Goal: Task Accomplishment & Management: Manage account settings

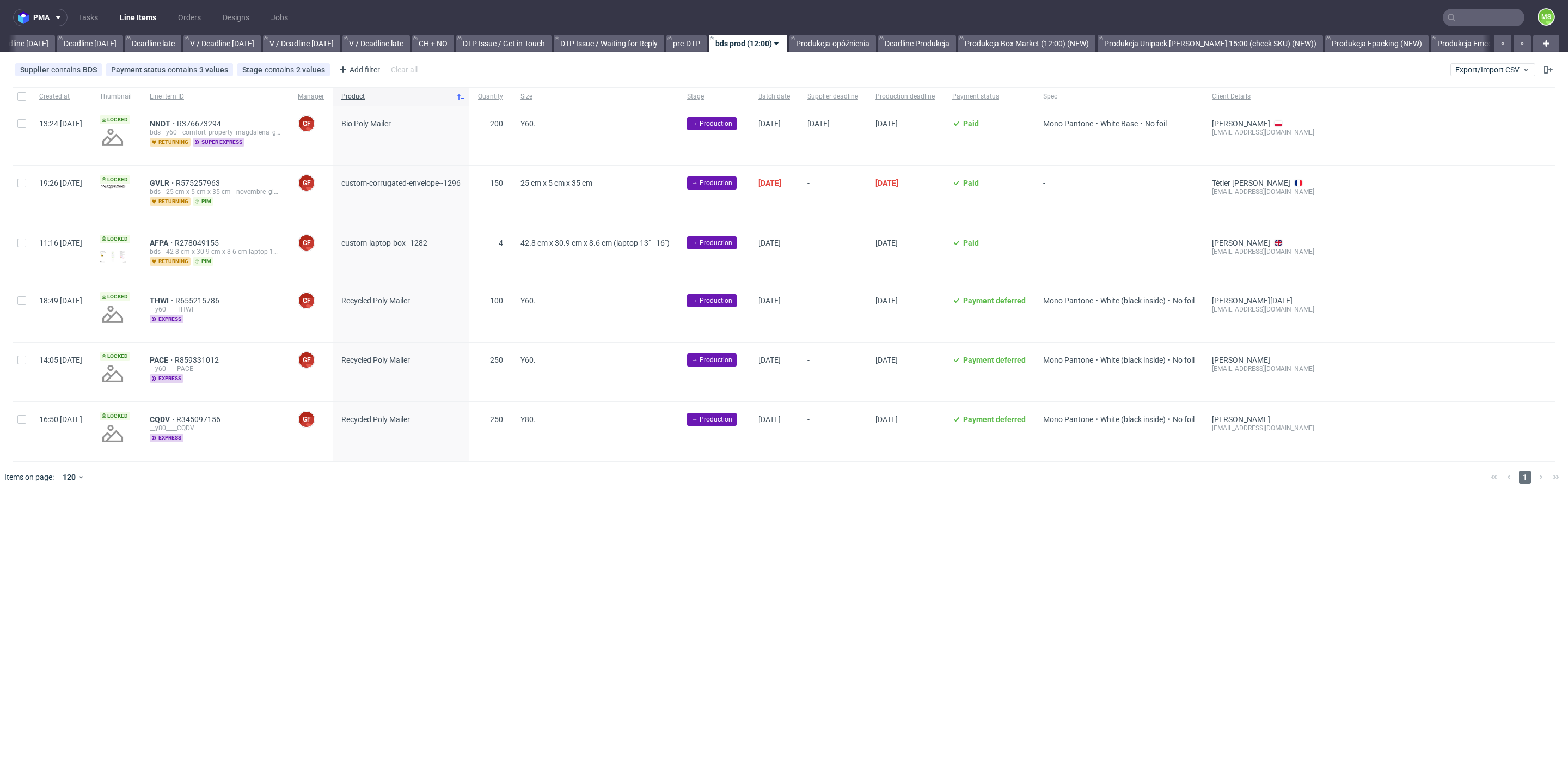
scroll to position [0, 1193]
click at [1486, 15] on input "text" at bounding box center [1483, 17] width 82 height 17
click at [1486, 13] on input "text" at bounding box center [1483, 17] width 82 height 17
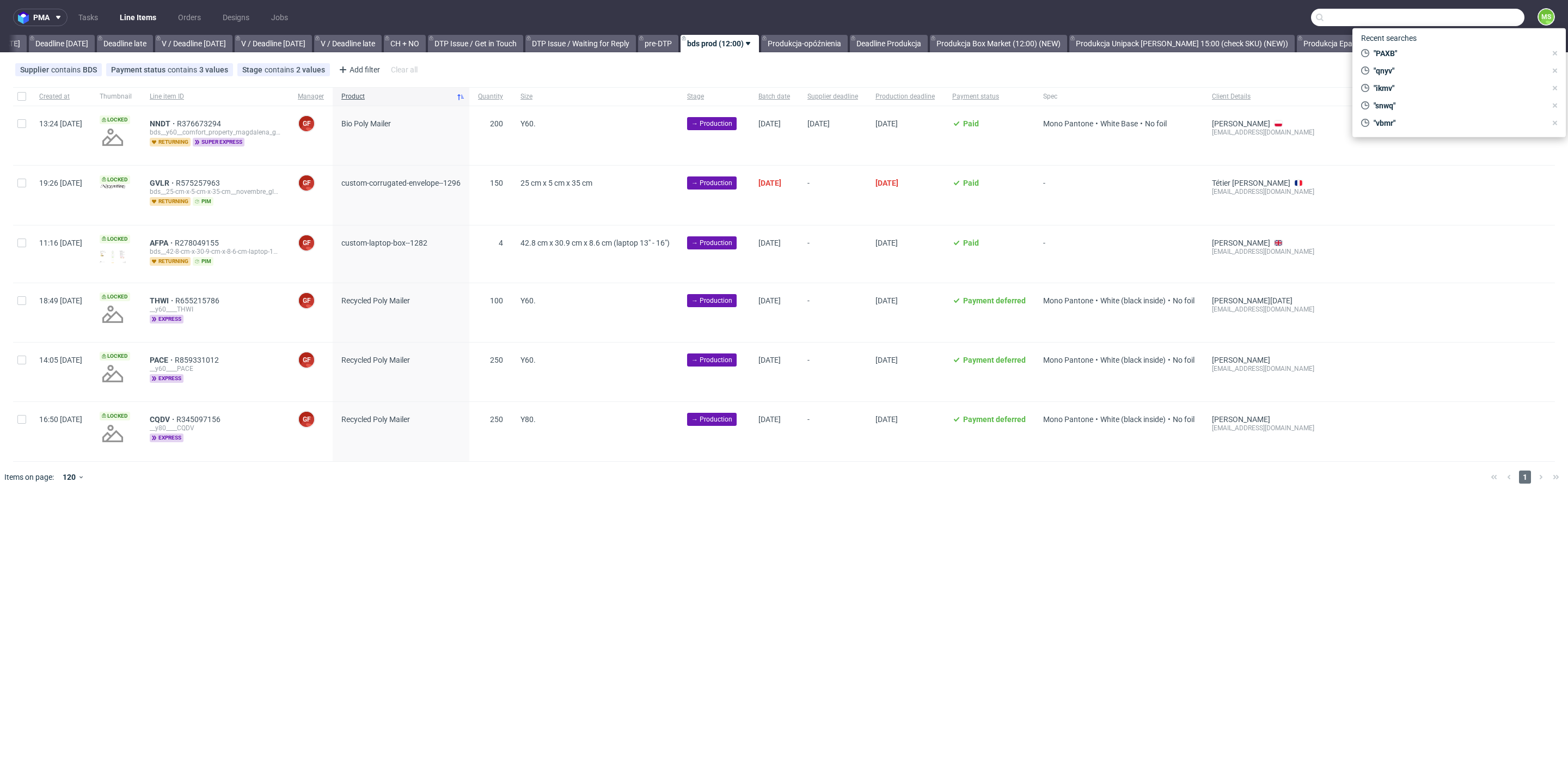
paste input "LBCB"
type input "LBCB"
click at [1459, 43] on div "ostro__f93__fassy_bv__ LBCB" at bounding box center [1450, 45] width 82 height 10
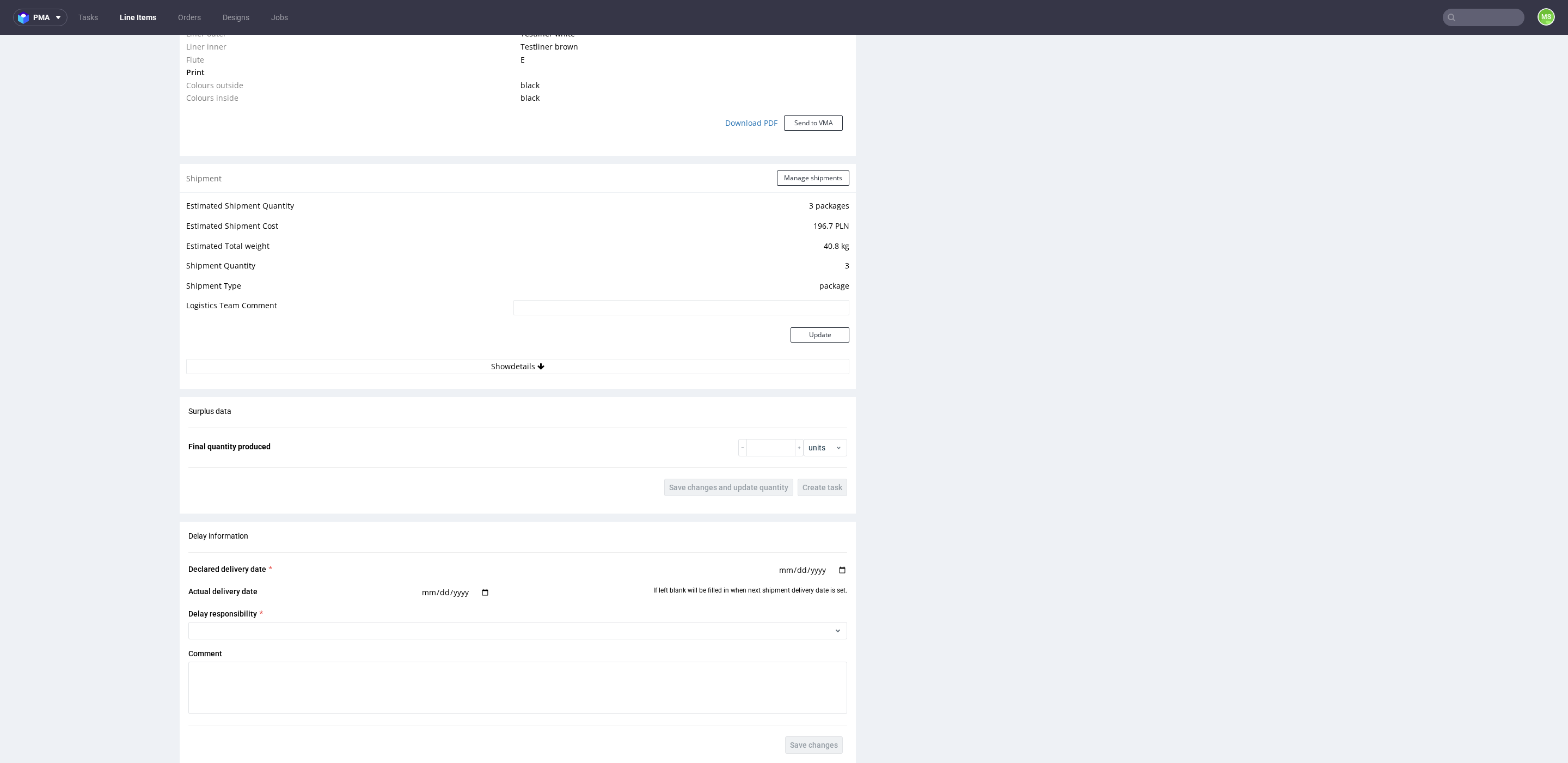
scroll to position [918, 0]
click at [828, 188] on button "Manage shipments" at bounding box center [813, 185] width 73 height 15
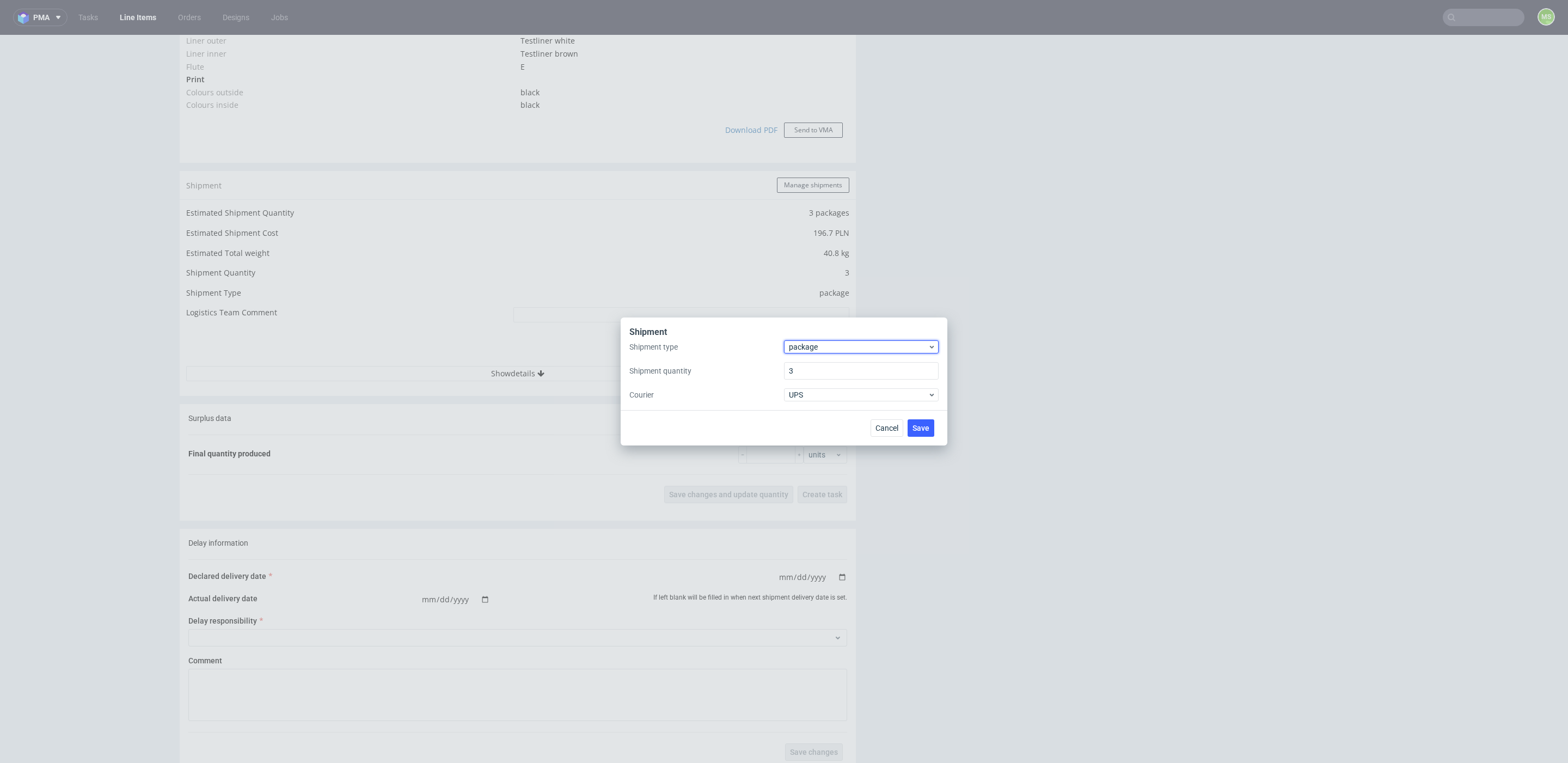
click at [826, 349] on span "package" at bounding box center [858, 346] width 139 height 11
click at [819, 373] on div "pallet" at bounding box center [861, 370] width 146 height 20
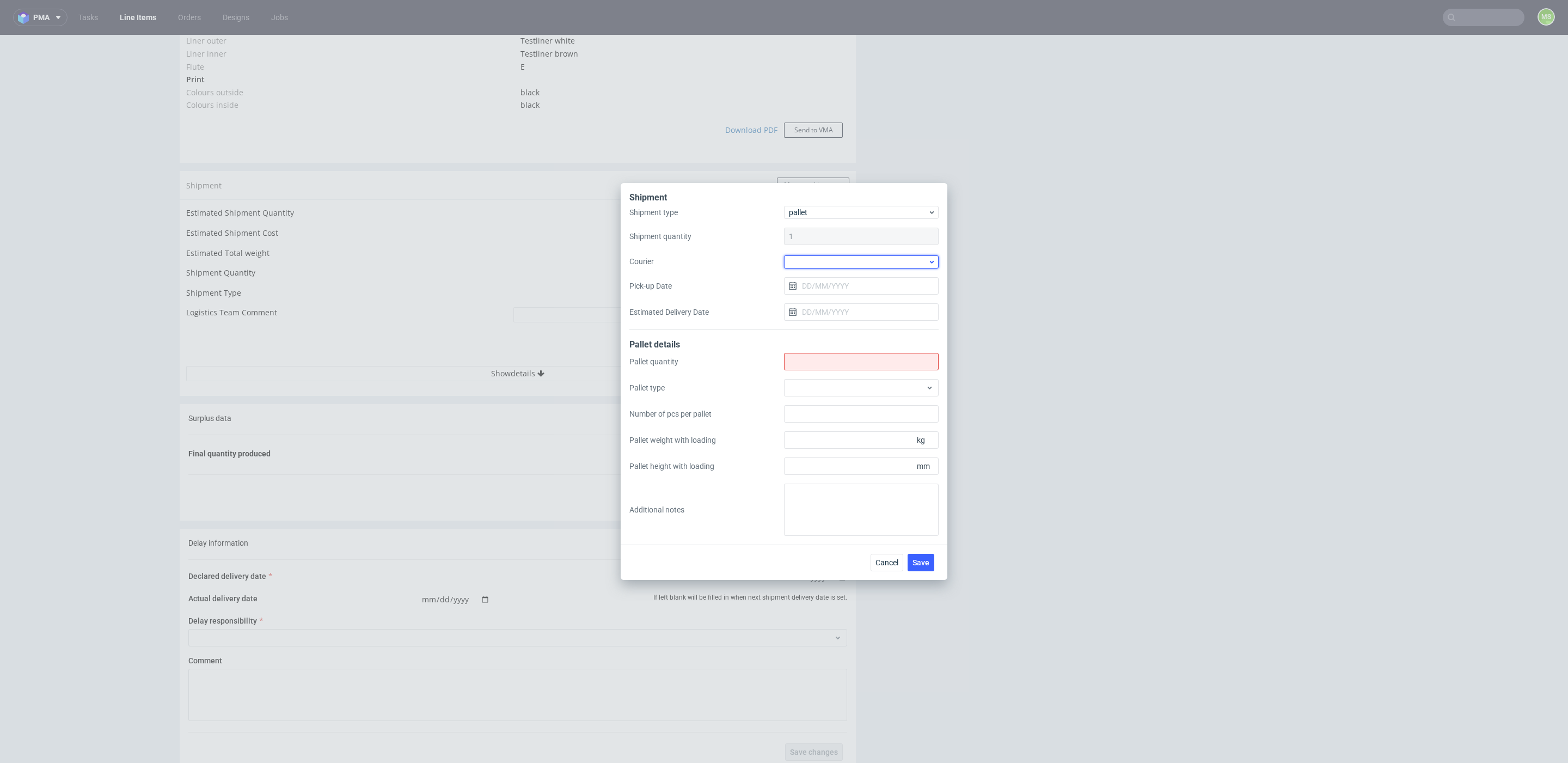
click at [822, 262] on div at bounding box center [861, 261] width 155 height 13
click at [1240, 246] on div "Shipment Shipment type pallet Shipment quantity 1 Courier Pick-up Date Estimate…" at bounding box center [784, 381] width 1568 height 763
click at [873, 362] on input "Shipment type" at bounding box center [861, 361] width 155 height 17
type input "1"
click at [861, 383] on div at bounding box center [861, 387] width 155 height 17
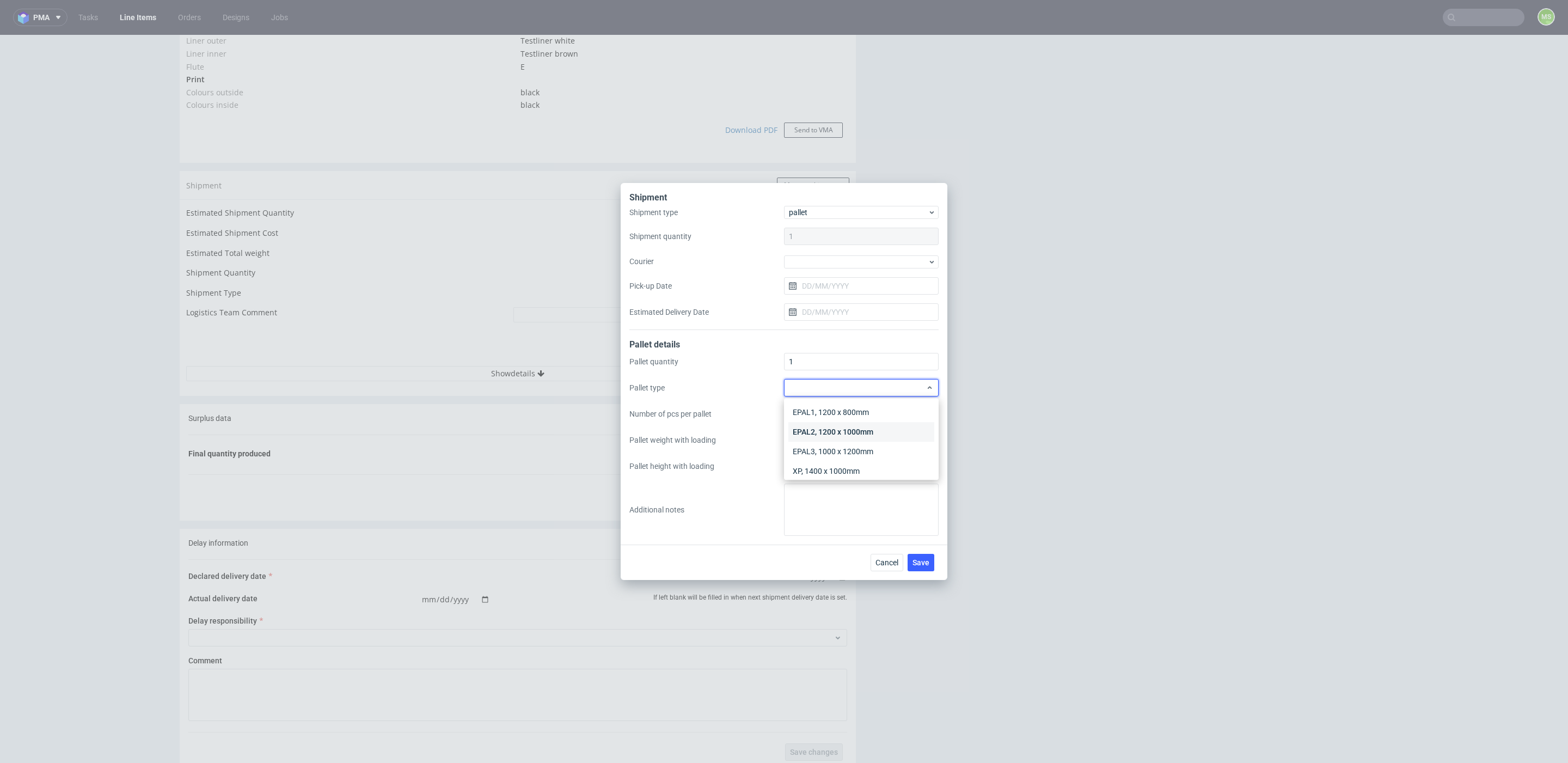
click at [869, 430] on div "EPAL2, 1200 x 1000mm" at bounding box center [861, 432] width 146 height 20
click at [854, 441] on input "Pallet weight with loading" at bounding box center [861, 439] width 155 height 17
type input "90"
click at [869, 471] on input "Pallet height with loading" at bounding box center [861, 465] width 155 height 17
type input "700"
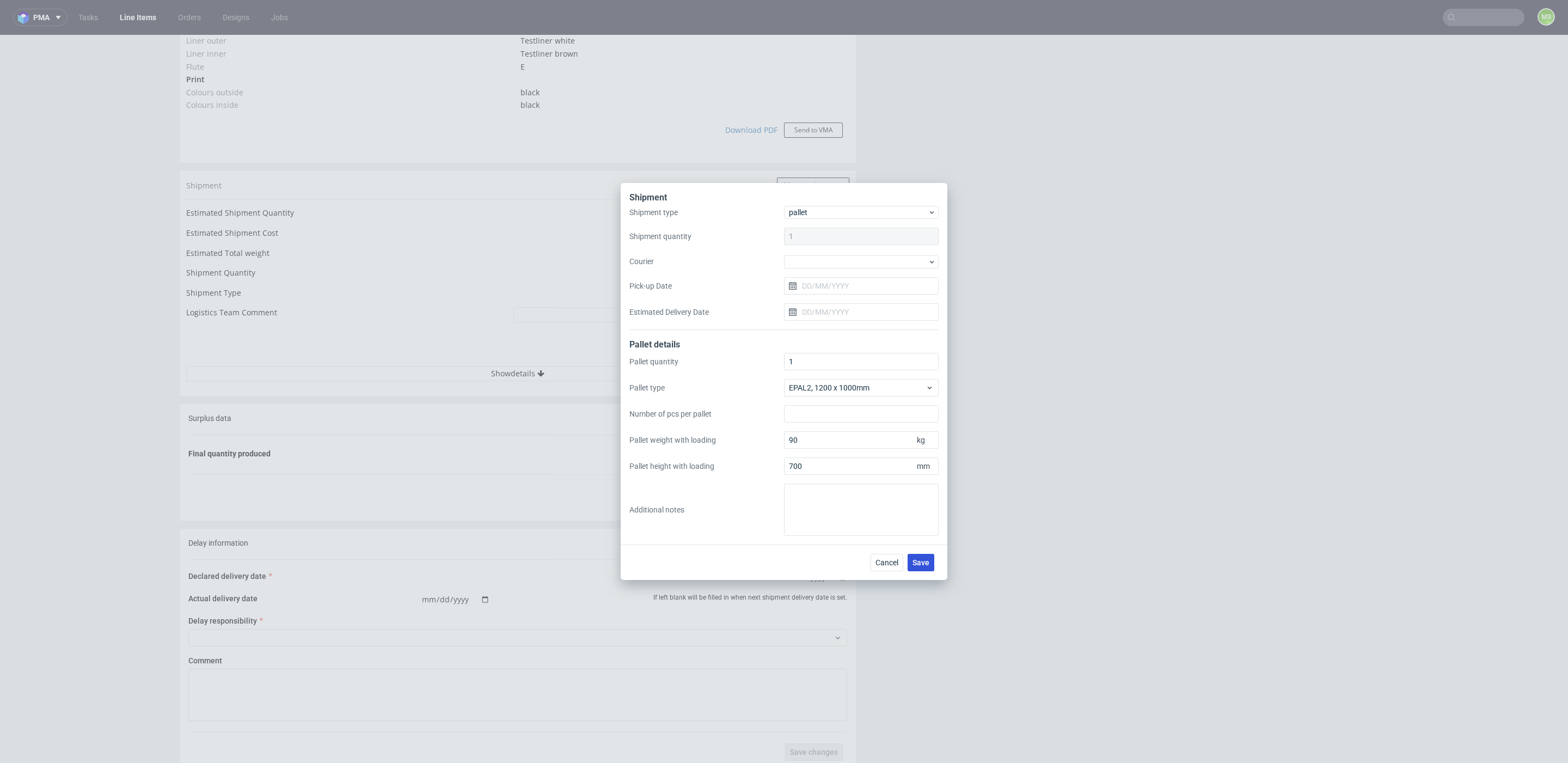
click at [926, 567] on button "Save" at bounding box center [921, 562] width 27 height 17
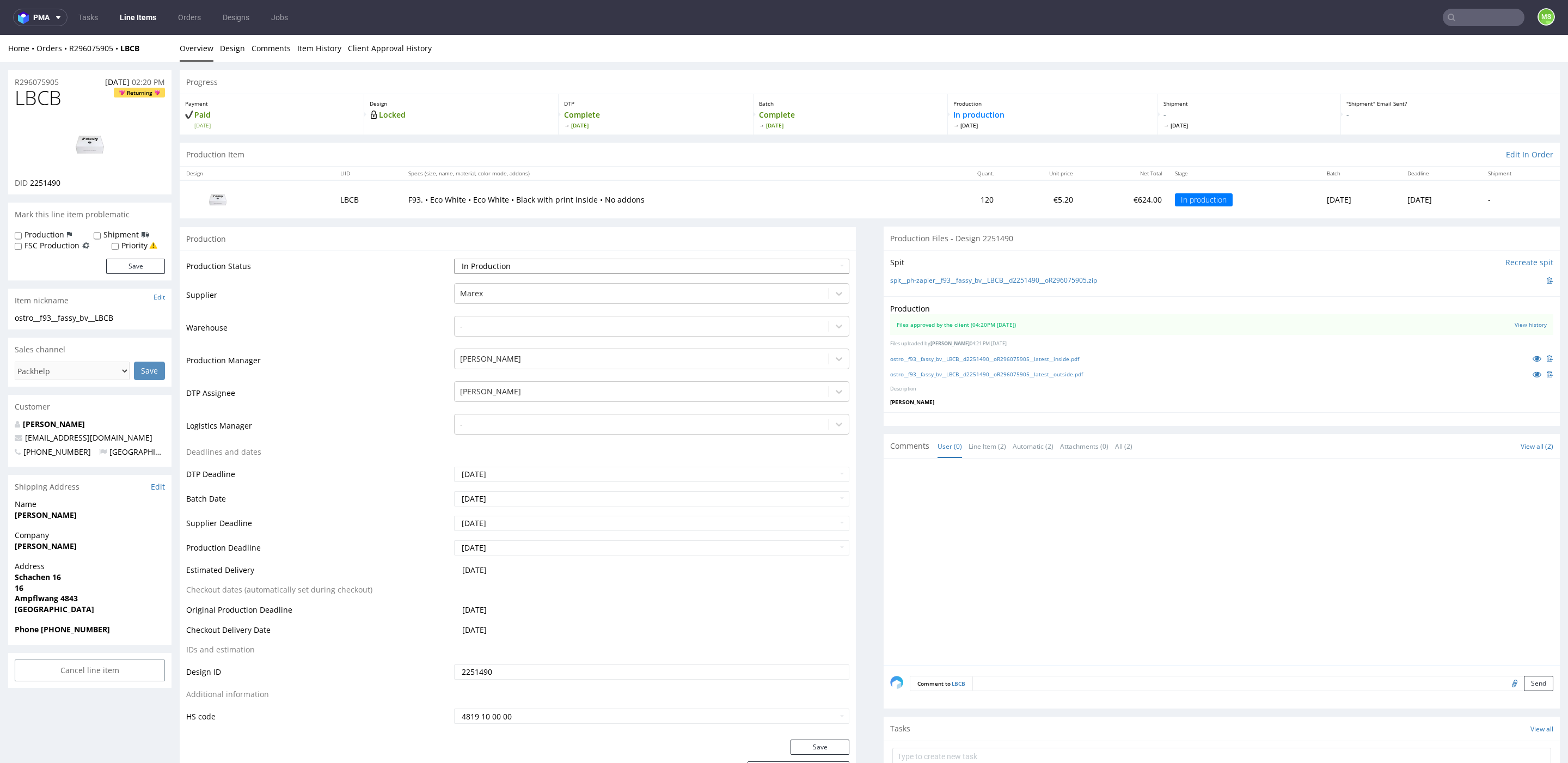
click at [500, 265] on select "Waiting for Artwork Waiting for Diecut Waiting for Mockup Waiting for DTP Waiti…" at bounding box center [651, 265] width 395 height 15
select select "production_complete"
click at [454, 258] on select "Waiting for Artwork Waiting for Diecut Waiting for Mockup Waiting for DTP Waiti…" at bounding box center [651, 265] width 395 height 15
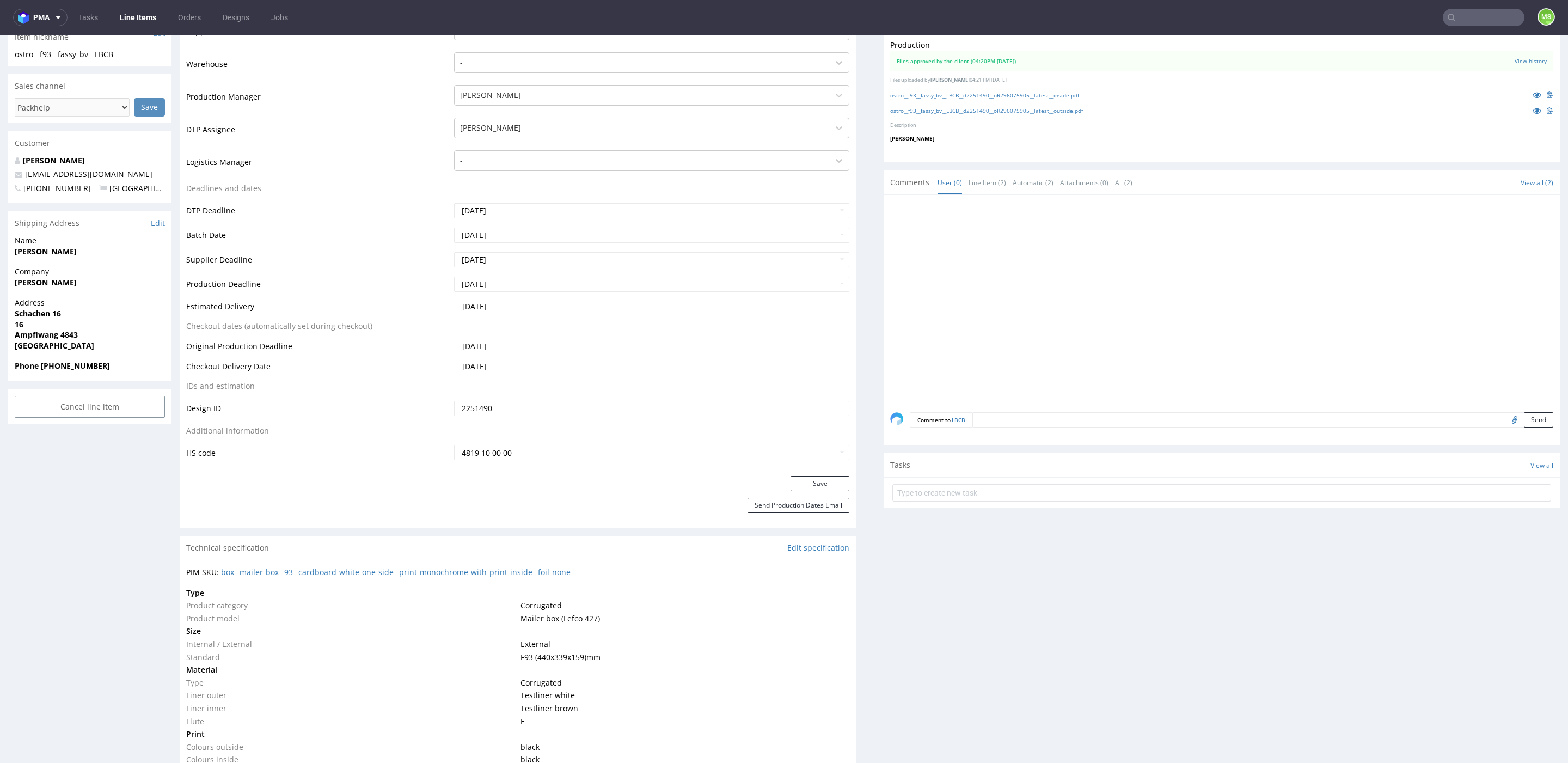
scroll to position [258, 0]
click at [813, 489] on button "Save" at bounding box center [820, 488] width 59 height 15
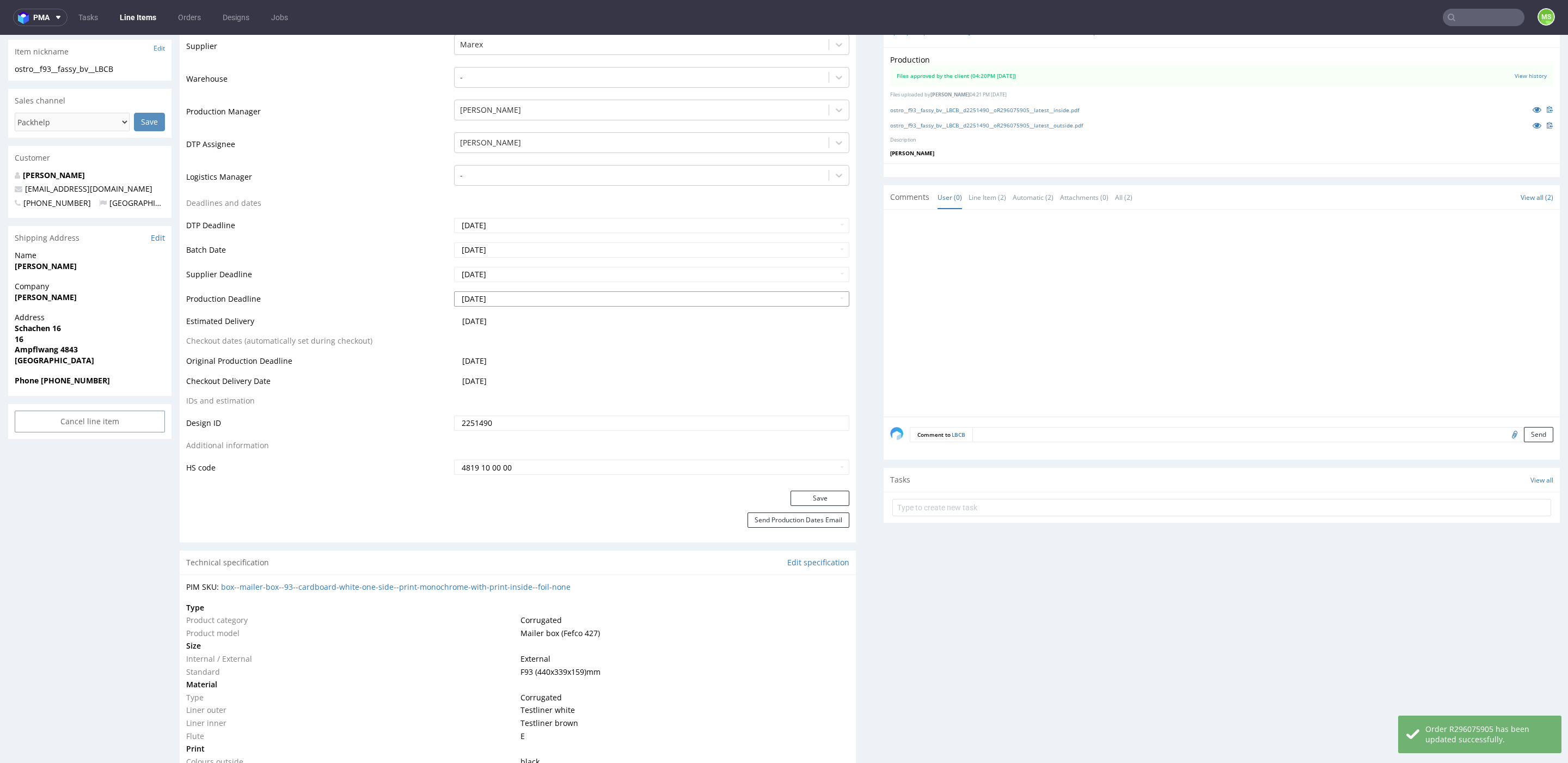
scroll to position [0, 0]
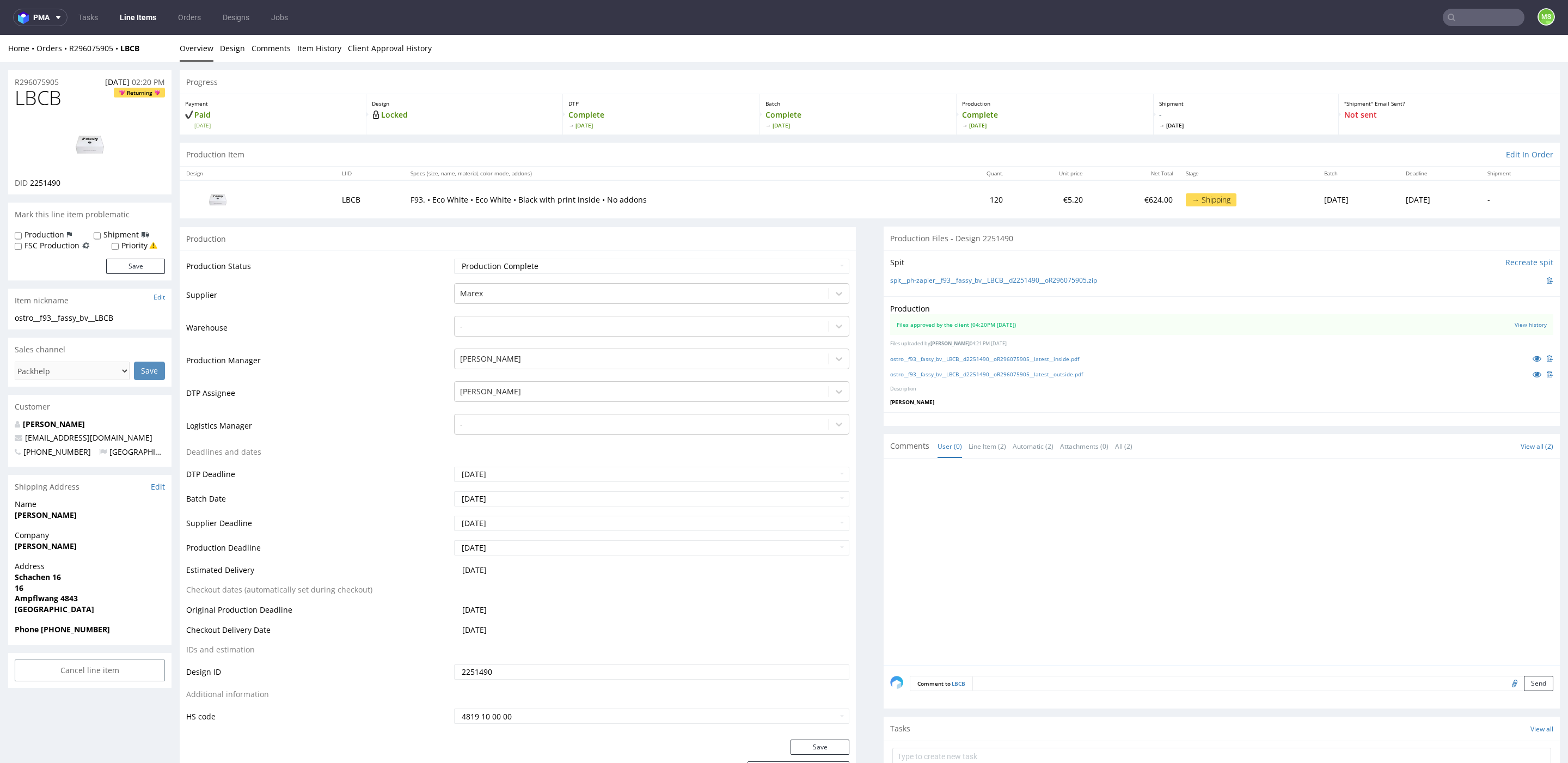
click at [1467, 23] on input "text" at bounding box center [1483, 17] width 82 height 17
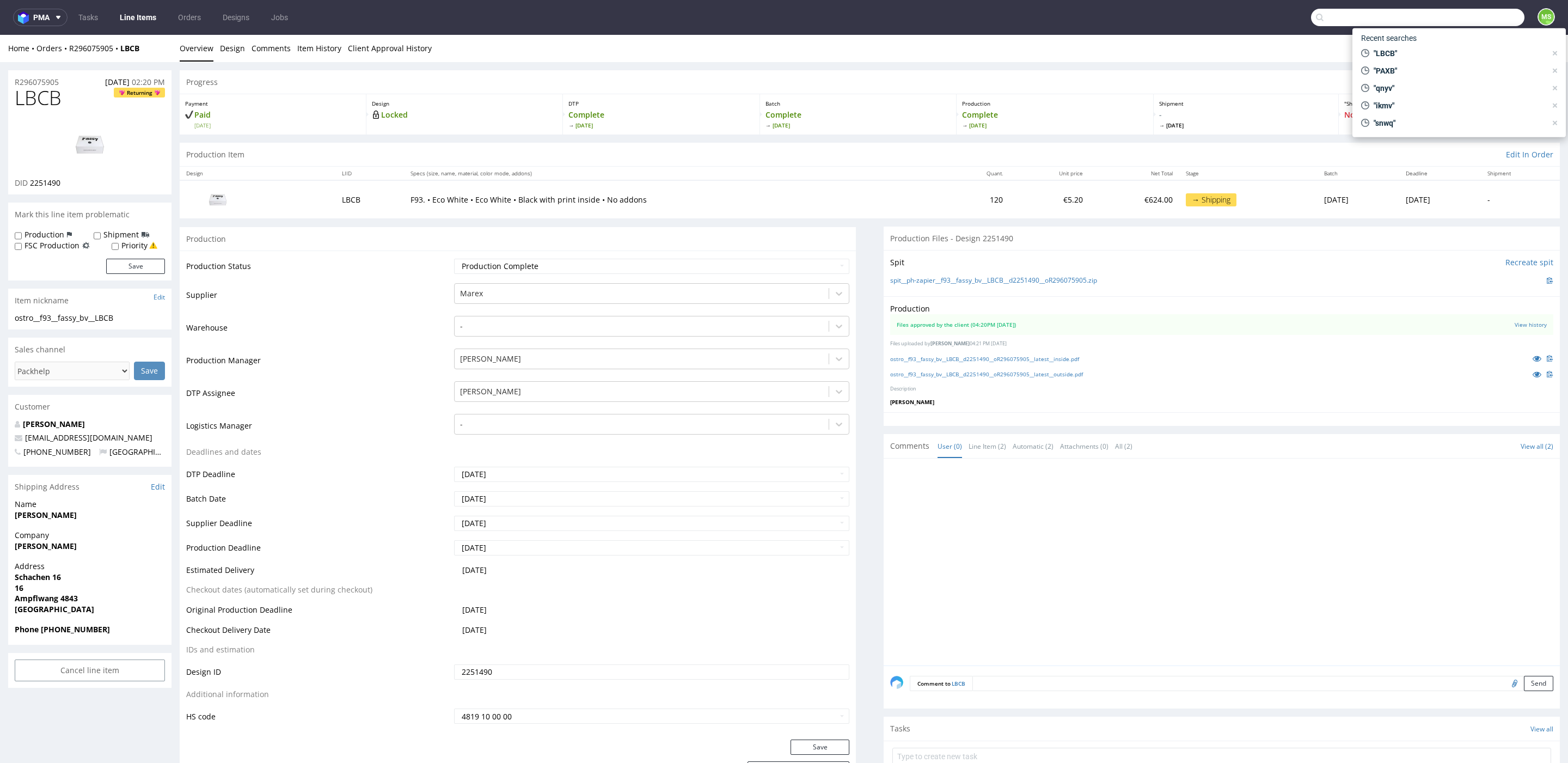
paste input "WQJO"
type input "WQJO"
click at [1439, 45] on div "ostro__f93__mermillod__ WQJO" at bounding box center [1456, 45] width 90 height 10
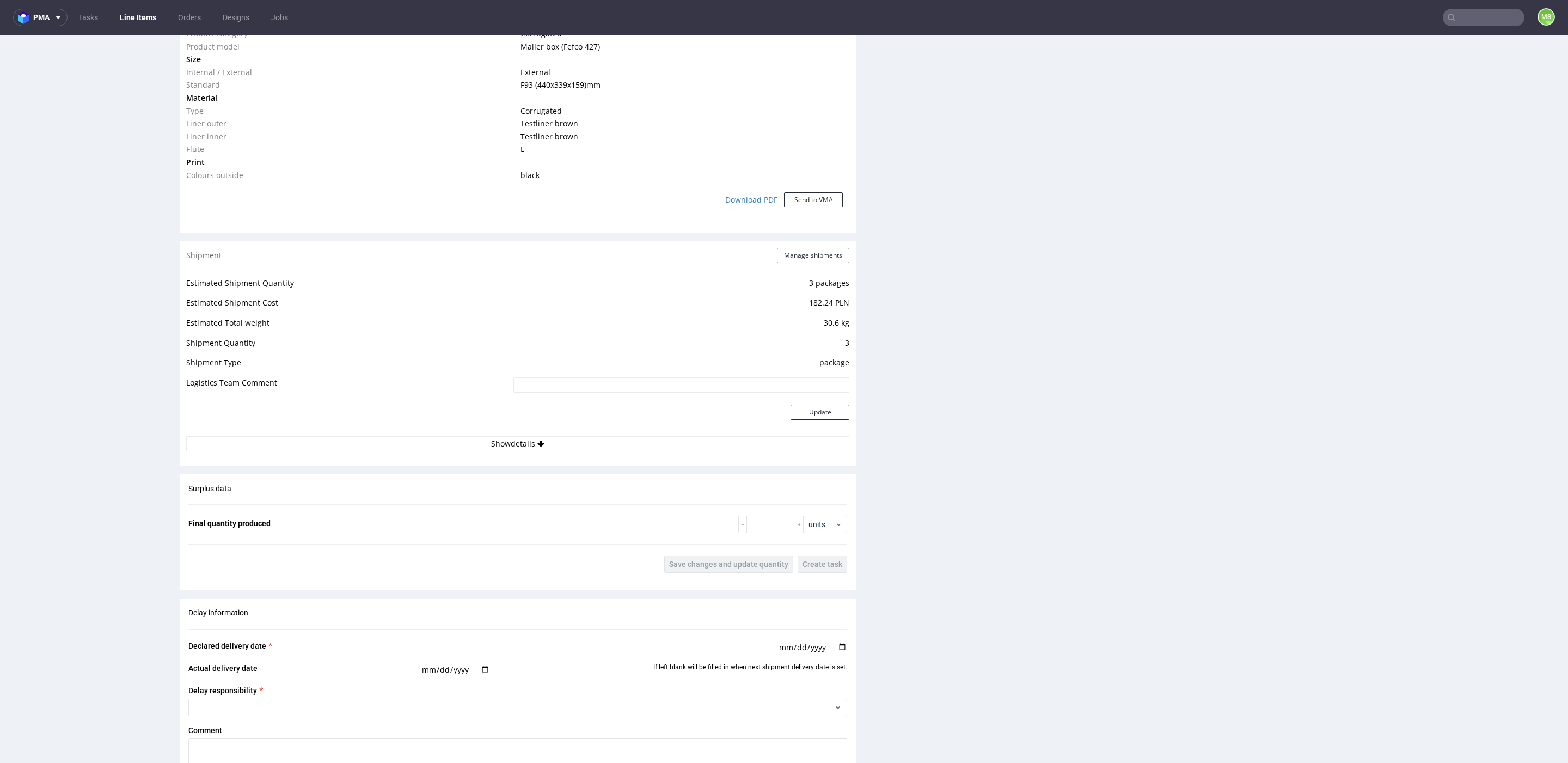
scroll to position [861, 0]
click at [798, 257] on button "Manage shipments" at bounding box center [813, 255] width 73 height 15
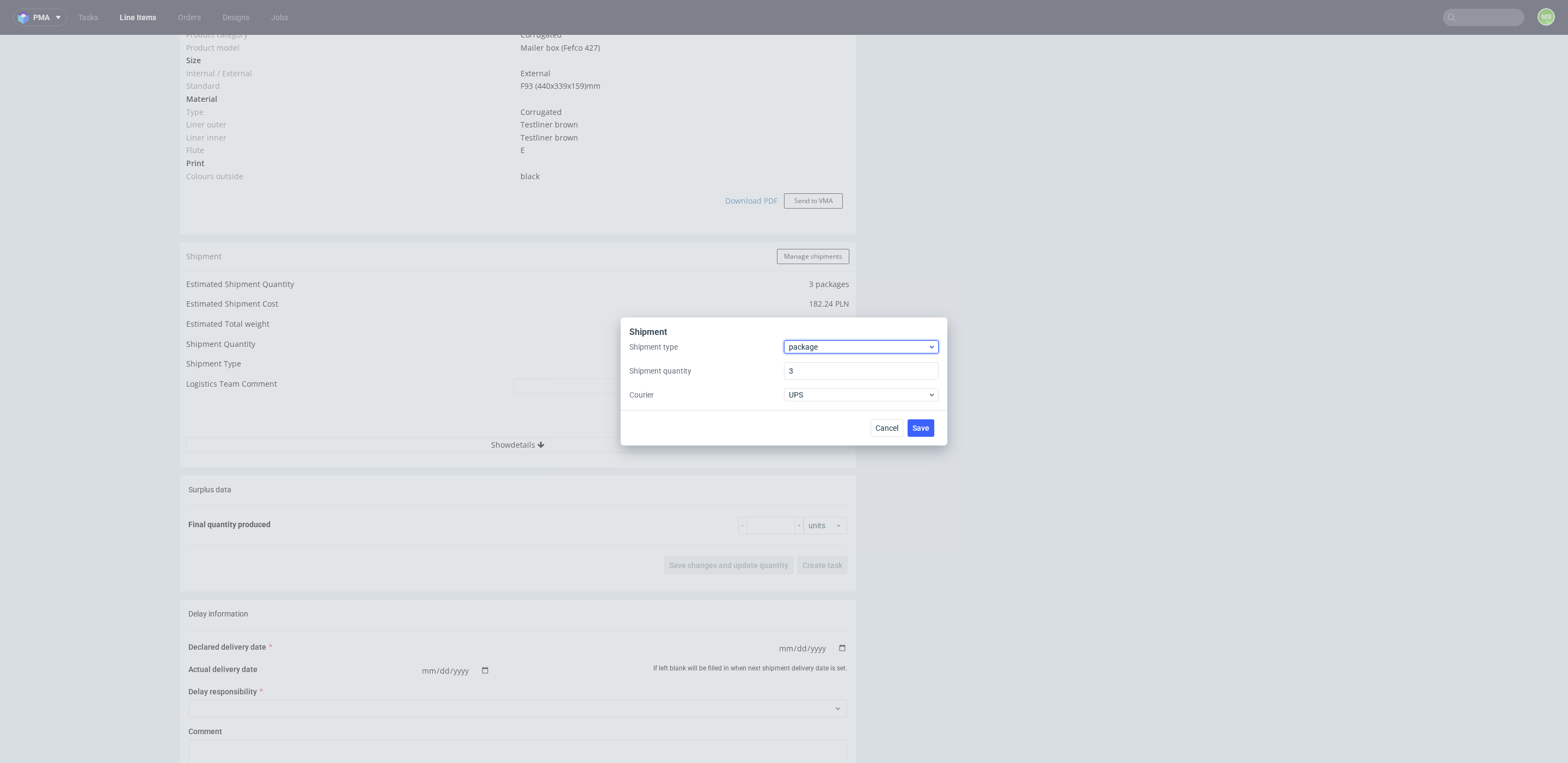
click at [842, 349] on span "package" at bounding box center [858, 346] width 139 height 11
click at [835, 364] on div "pallet" at bounding box center [861, 370] width 146 height 20
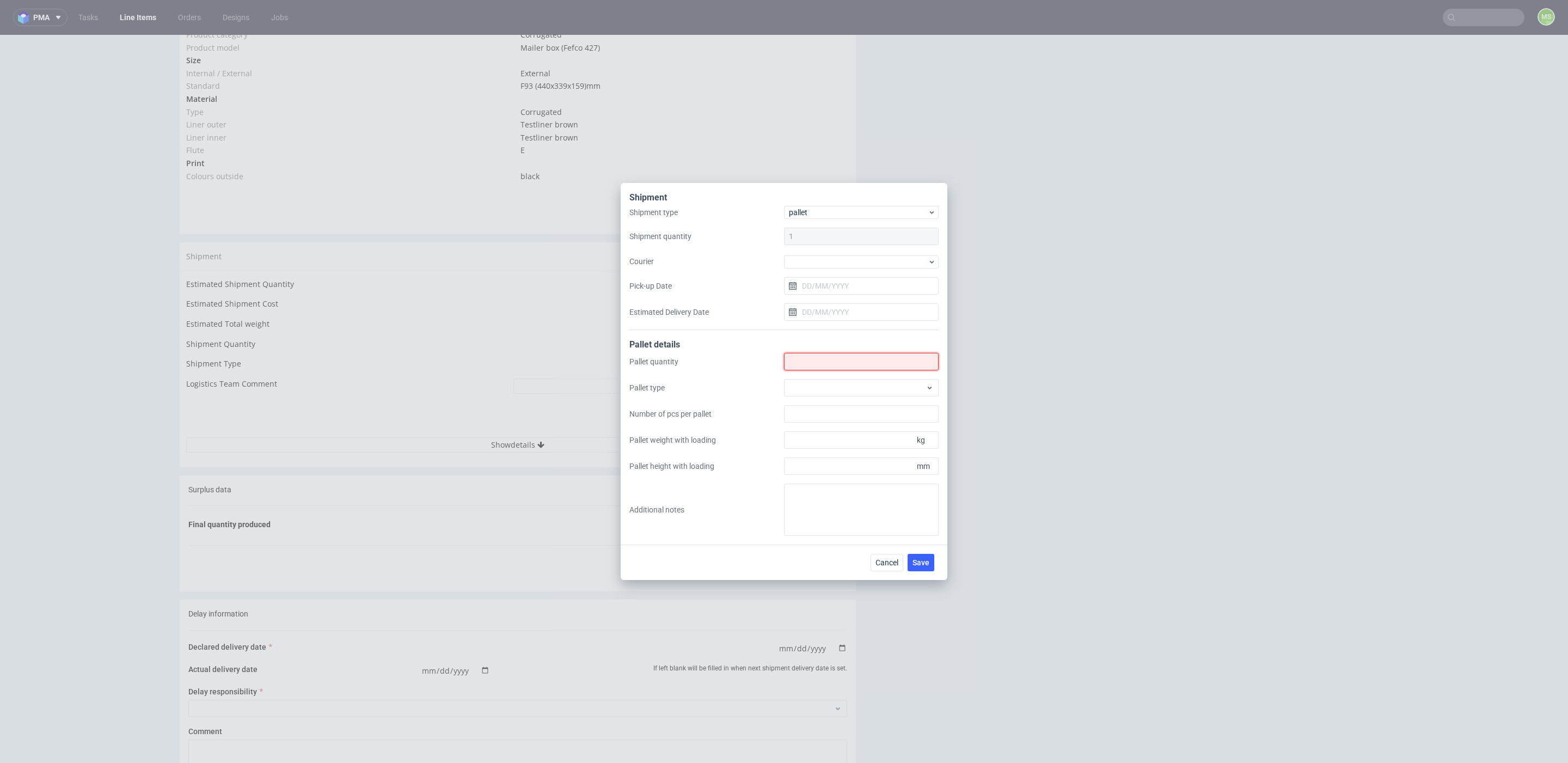
click at [836, 355] on input "Shipment type" at bounding box center [861, 361] width 155 height 17
type input "1"
click at [839, 390] on div at bounding box center [861, 387] width 155 height 17
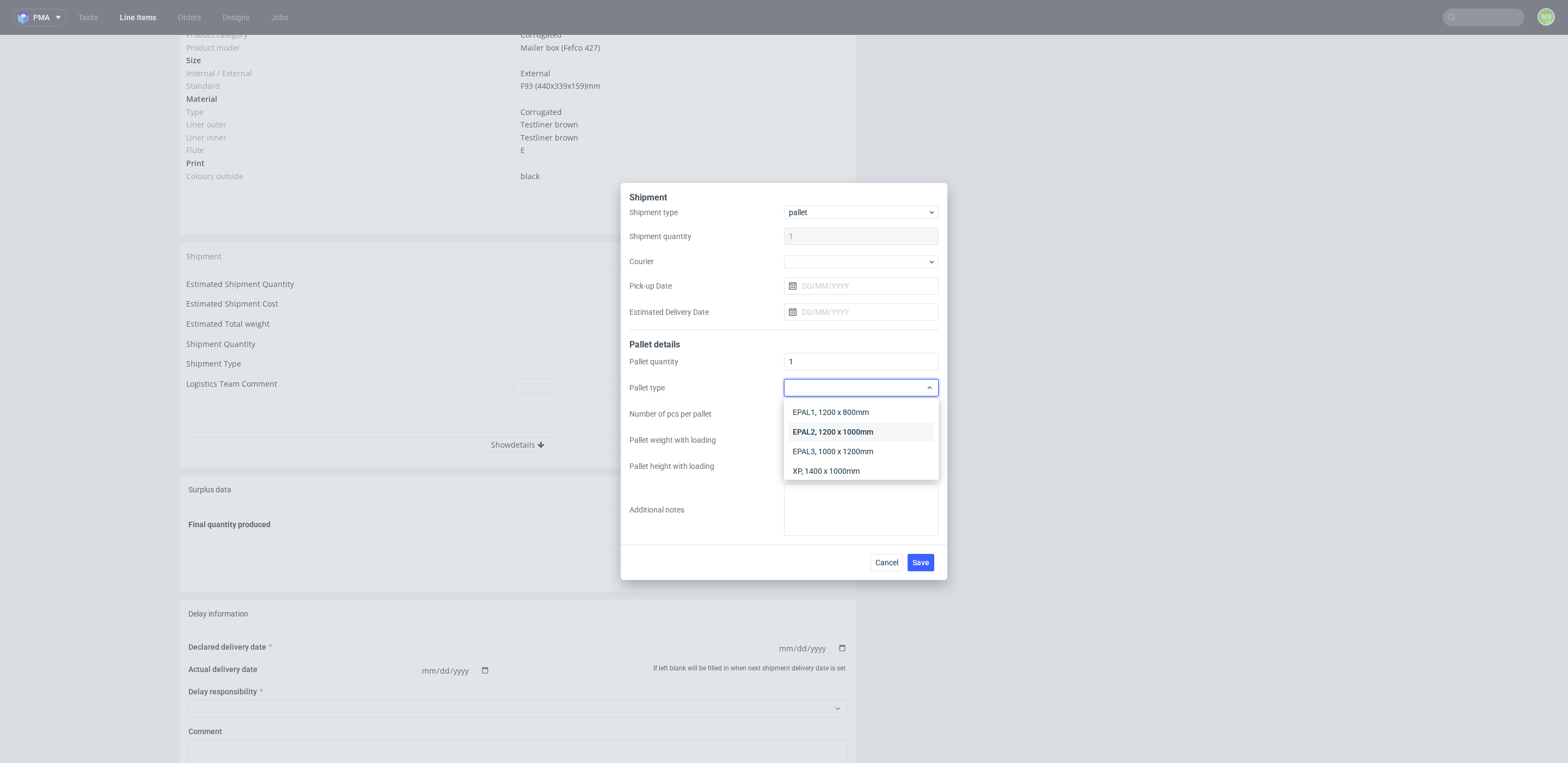
click at [843, 427] on div "EPAL2, 1200 x 1000mm" at bounding box center [861, 432] width 146 height 20
click at [852, 448] on input "-1" at bounding box center [861, 439] width 155 height 17
type input "3"
type input "75"
click at [870, 468] on input "Pallet height with loading" at bounding box center [861, 465] width 155 height 17
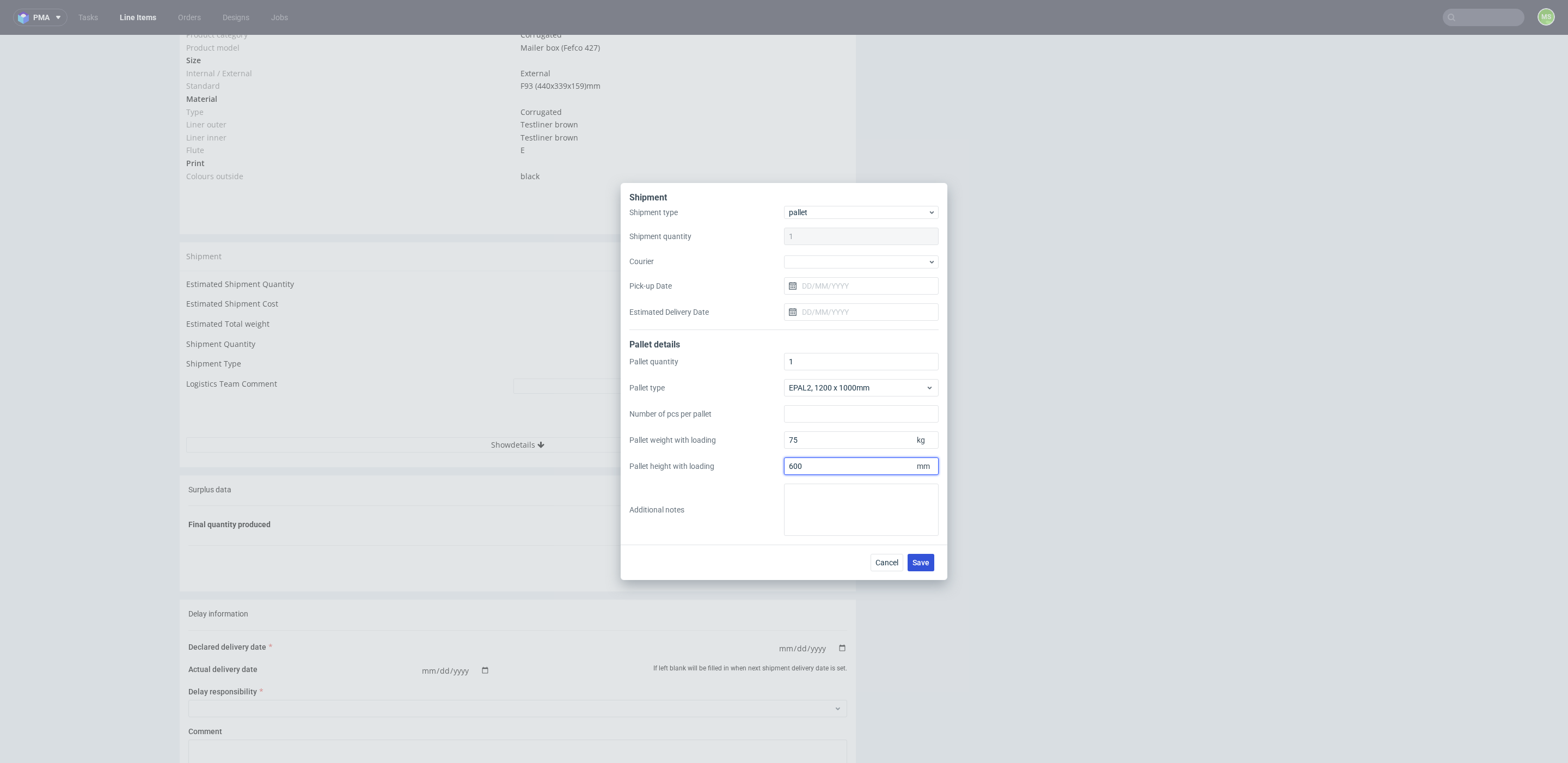
type input "600"
click at [922, 568] on button "Save" at bounding box center [921, 562] width 27 height 17
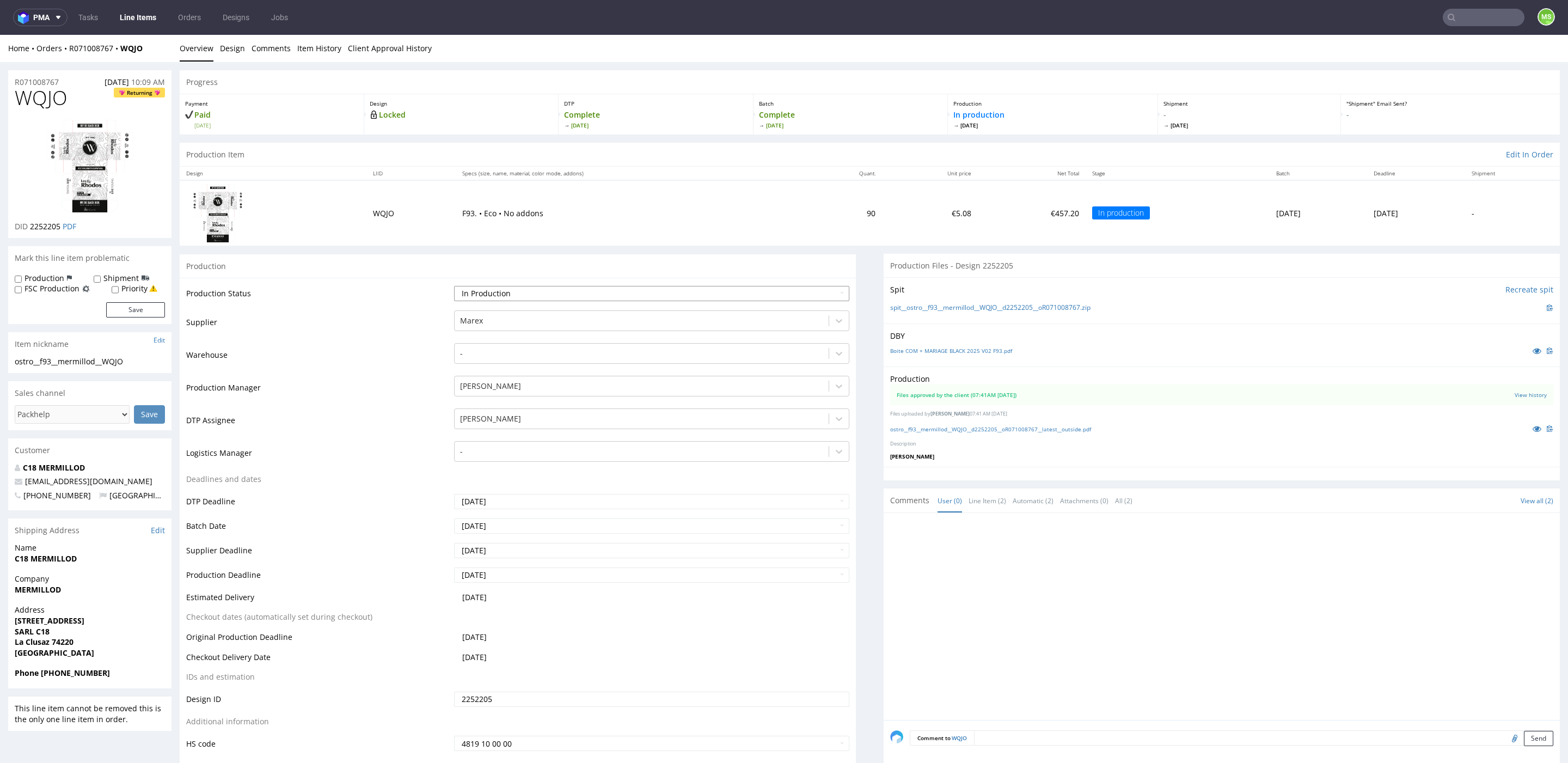
click at [743, 298] on select "Waiting for Artwork Waiting for Diecut Waiting for Mockup Waiting for DTP Waiti…" at bounding box center [651, 293] width 395 height 15
select select "production_complete"
click at [454, 286] on select "Waiting for Artwork Waiting for Diecut Waiting for Mockup Waiting for DTP Waiti…" at bounding box center [651, 293] width 395 height 15
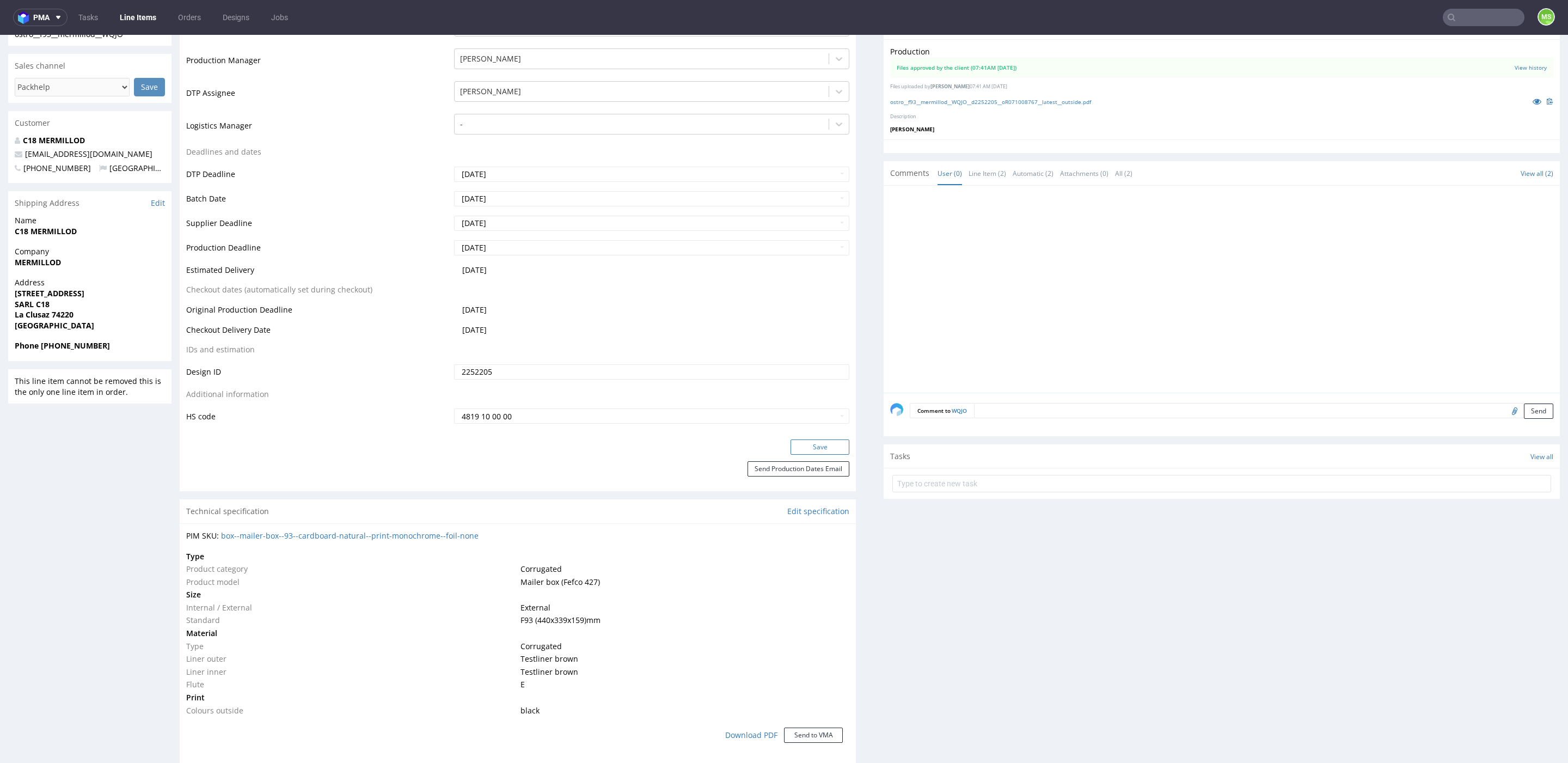
scroll to position [326, 0]
click at [820, 452] on button "Save" at bounding box center [820, 447] width 59 height 15
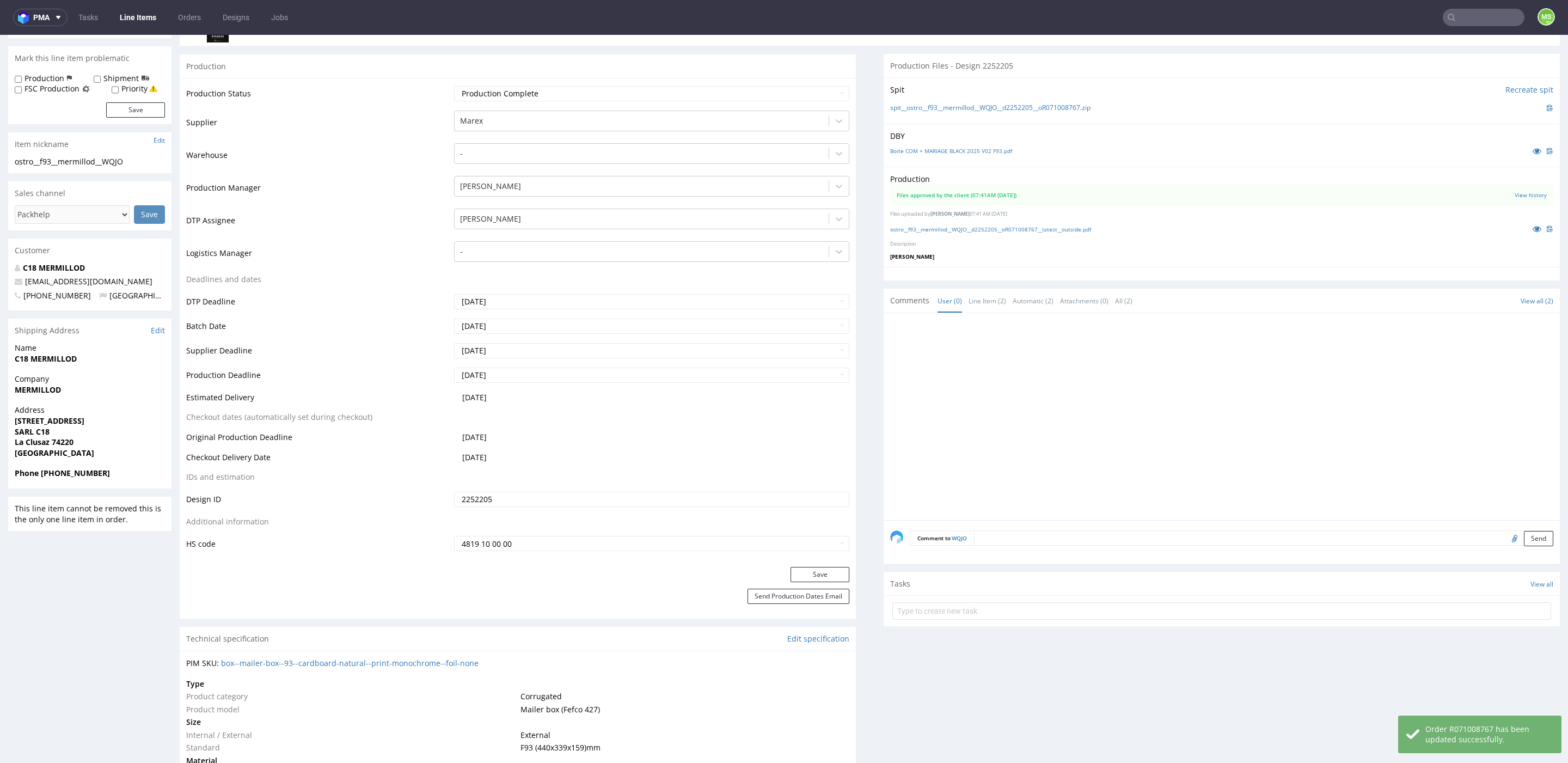
scroll to position [0, 0]
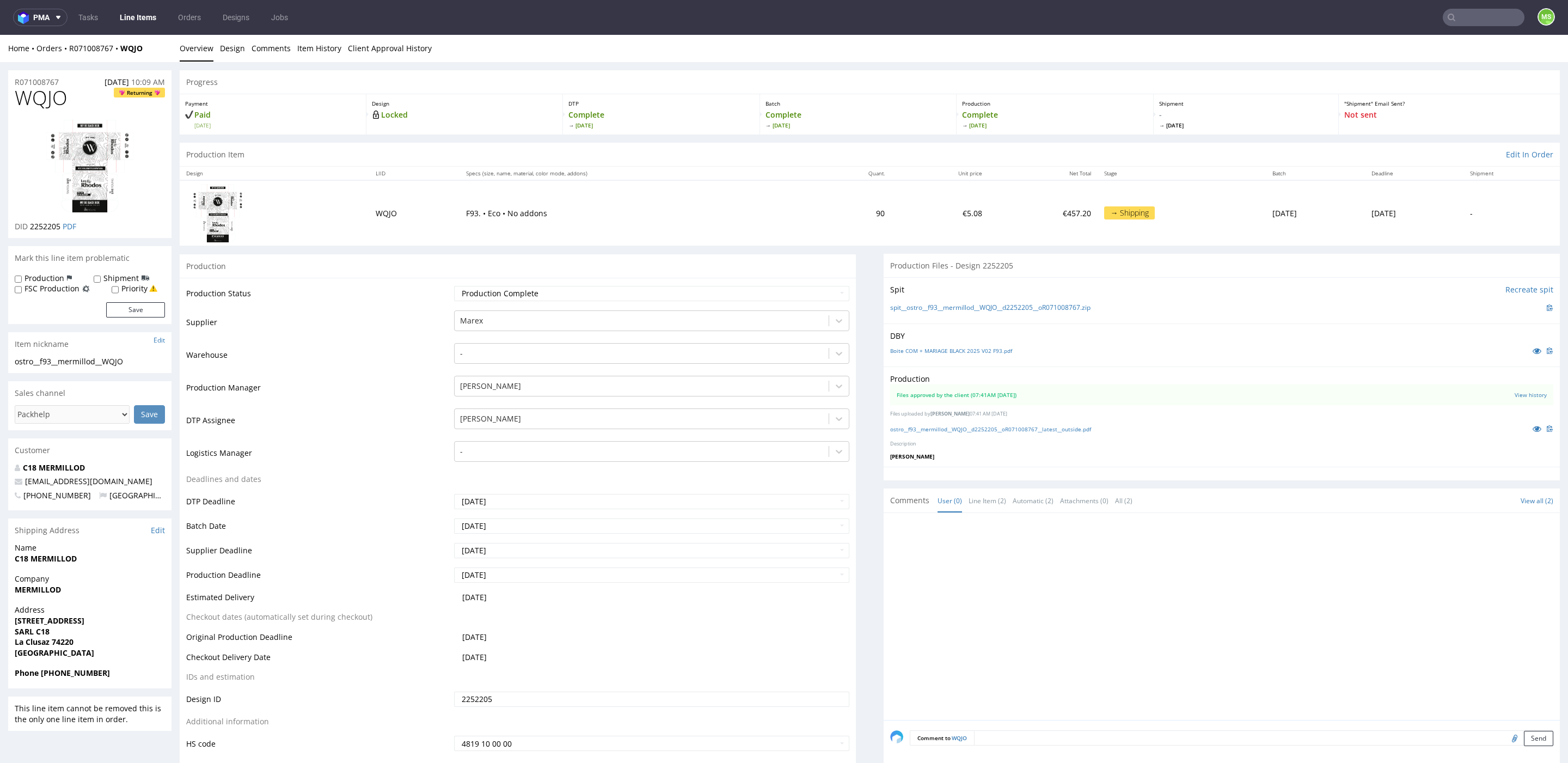
click at [1470, 19] on input "text" at bounding box center [1483, 17] width 82 height 17
paste input "700"
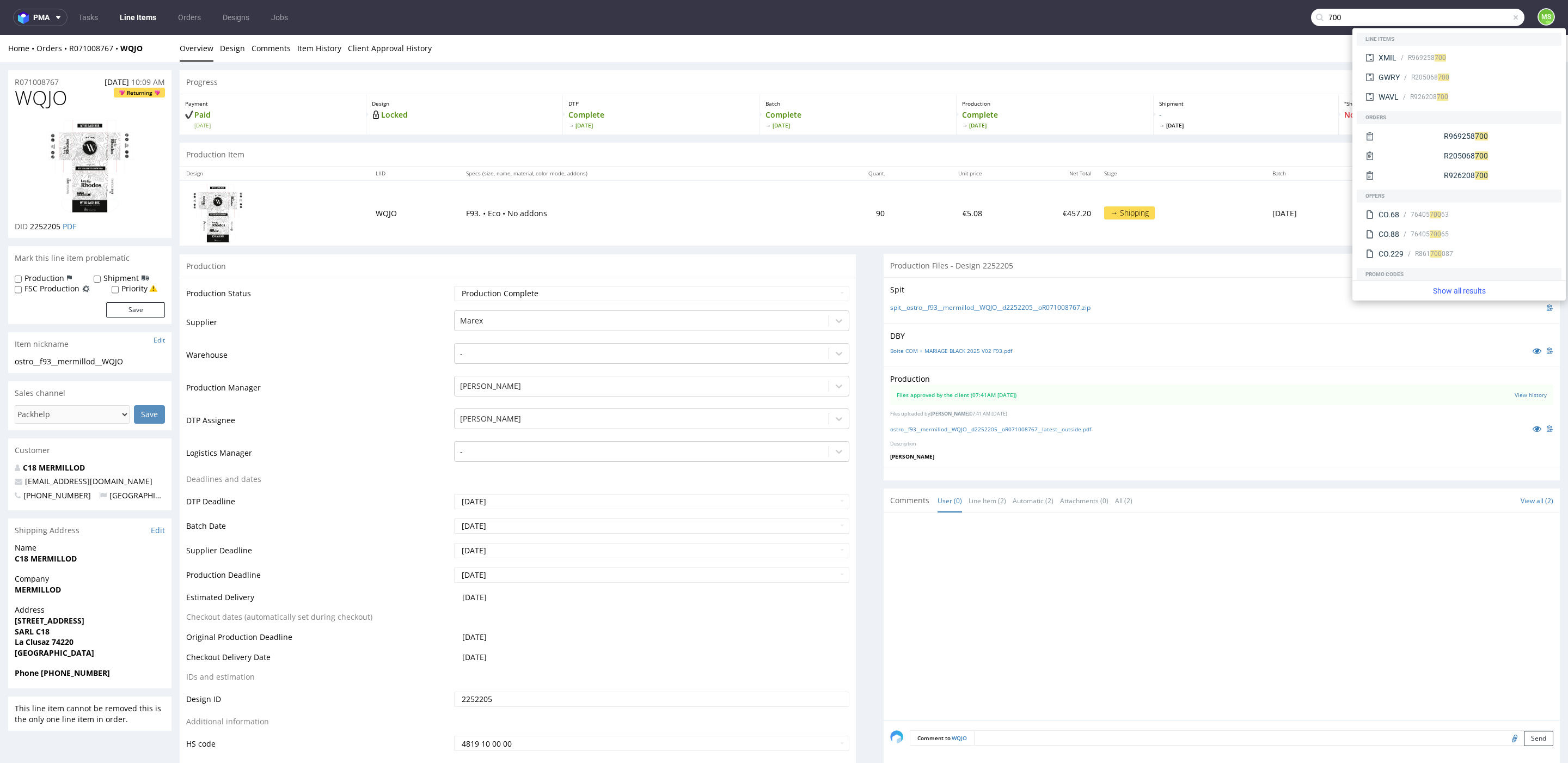
click at [1345, 18] on input "700" at bounding box center [1417, 17] width 213 height 17
paste input "JKPZ"
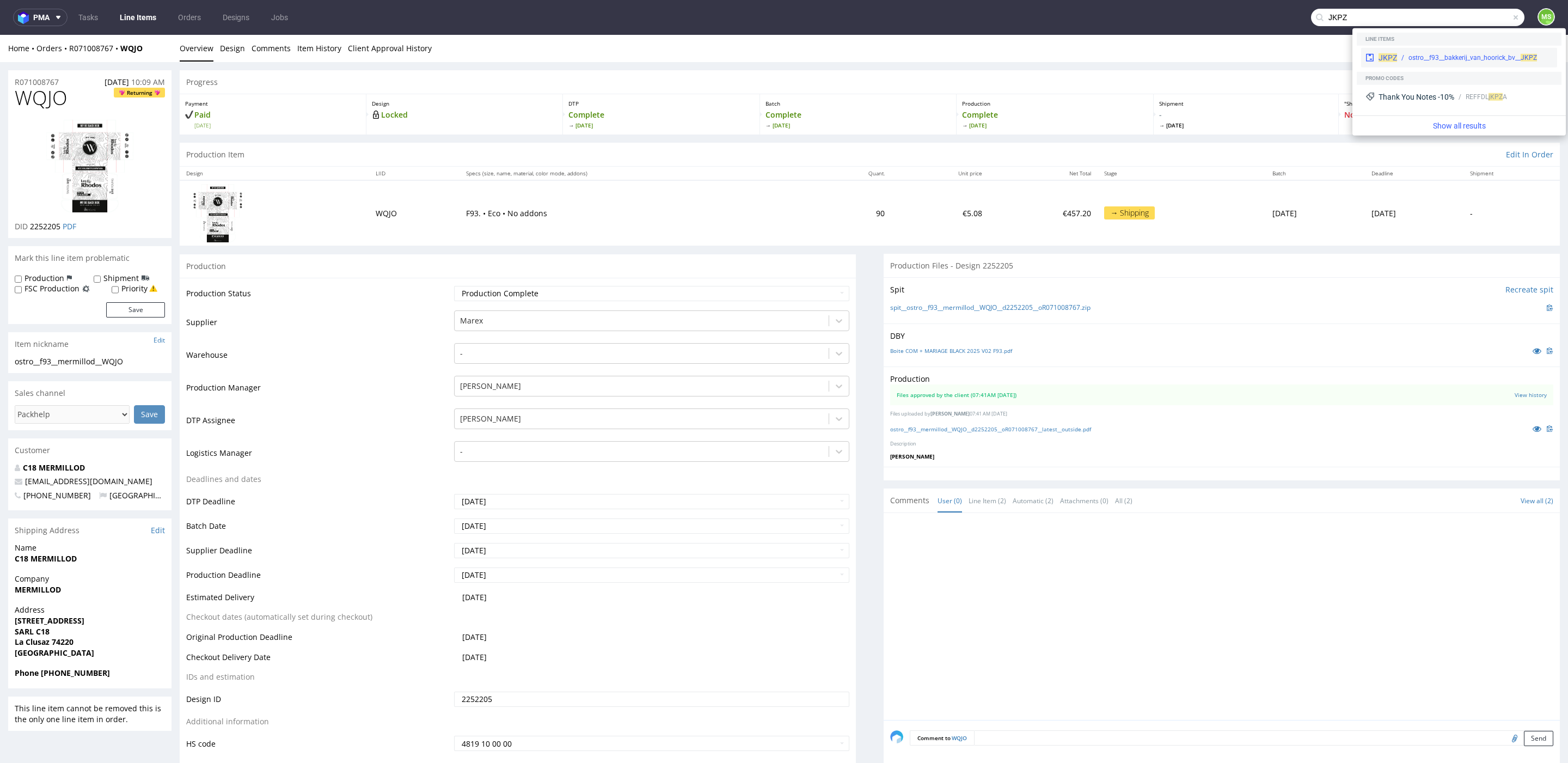
type input "JKPZ"
click at [1398, 55] on div "ostro__f93__bakkerij_van_hoorick_bv__ JKPZ" at bounding box center [1475, 58] width 156 height 10
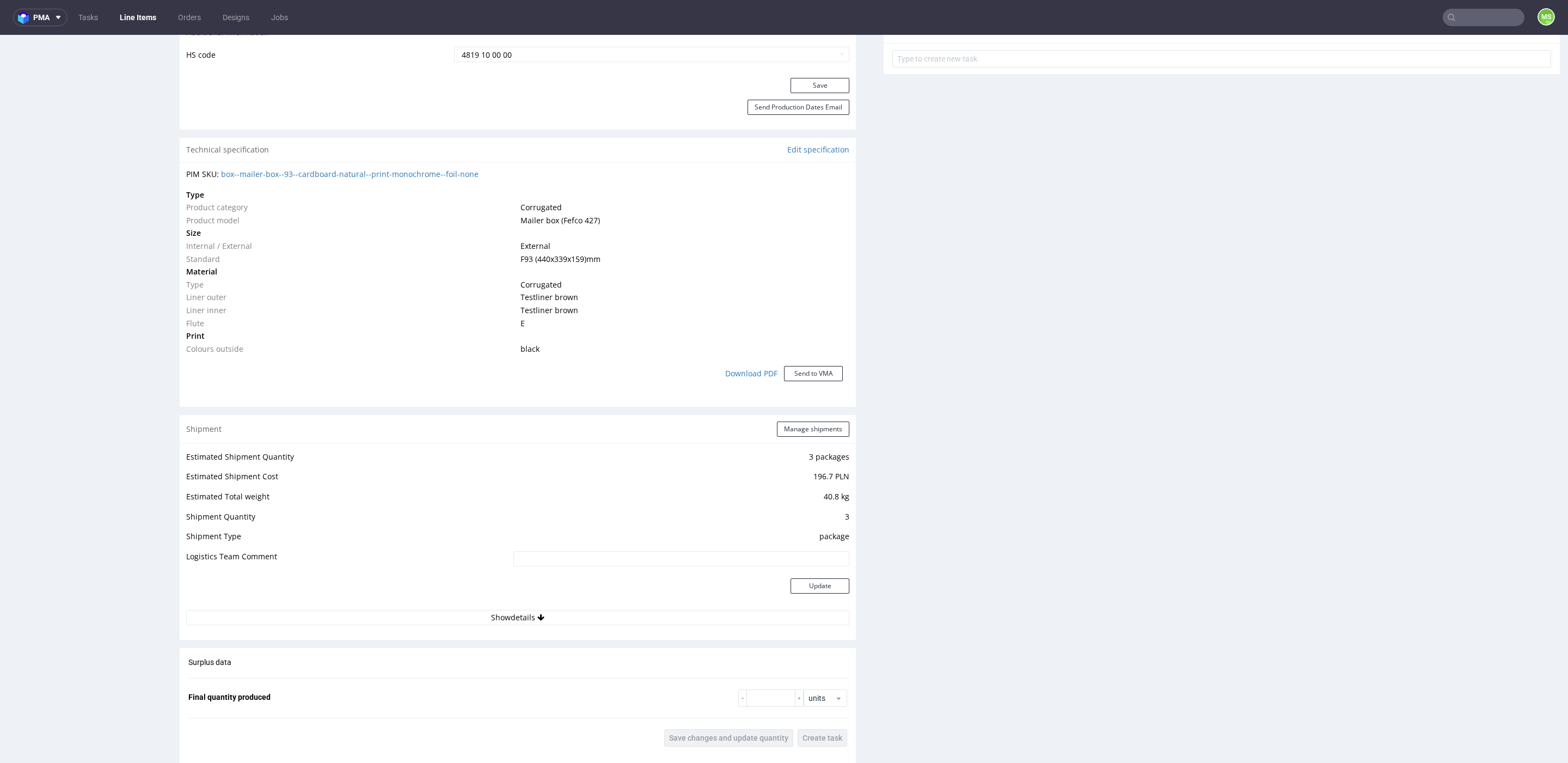
scroll to position [678, 0]
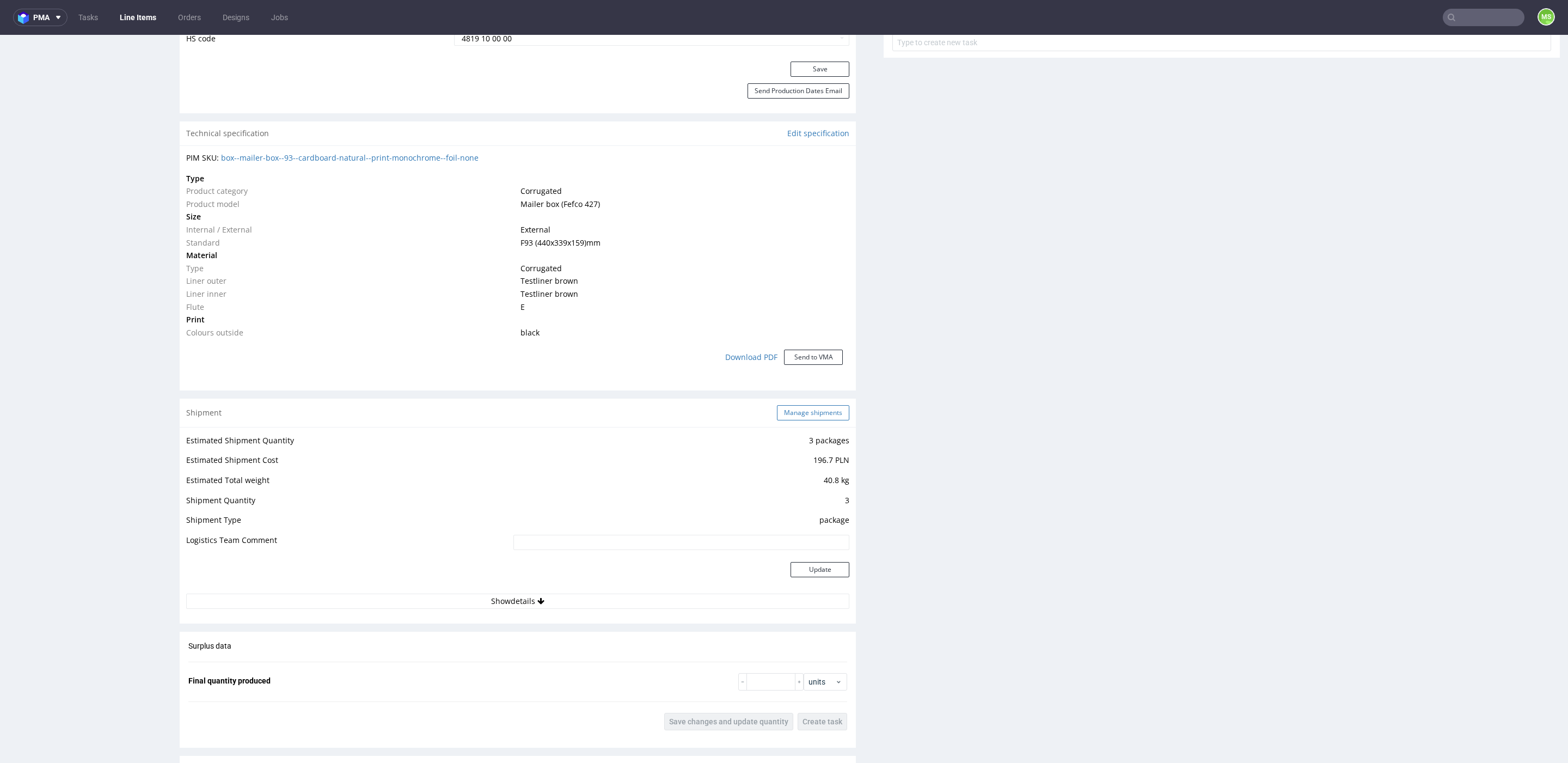
click at [785, 415] on button "Manage shipments" at bounding box center [813, 412] width 73 height 15
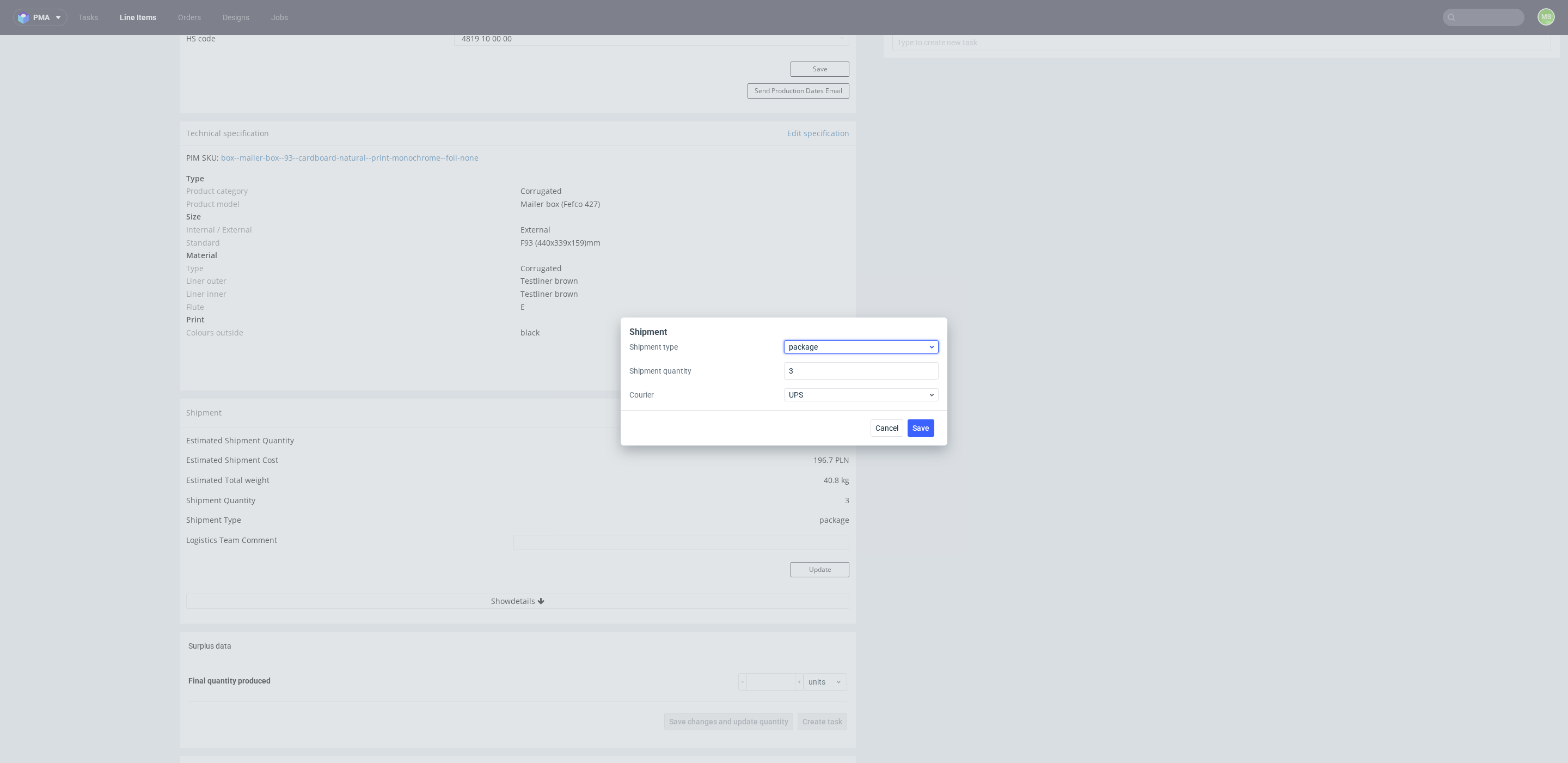
click at [833, 349] on span "package" at bounding box center [858, 346] width 139 height 11
click at [828, 374] on div "pallet" at bounding box center [861, 370] width 146 height 20
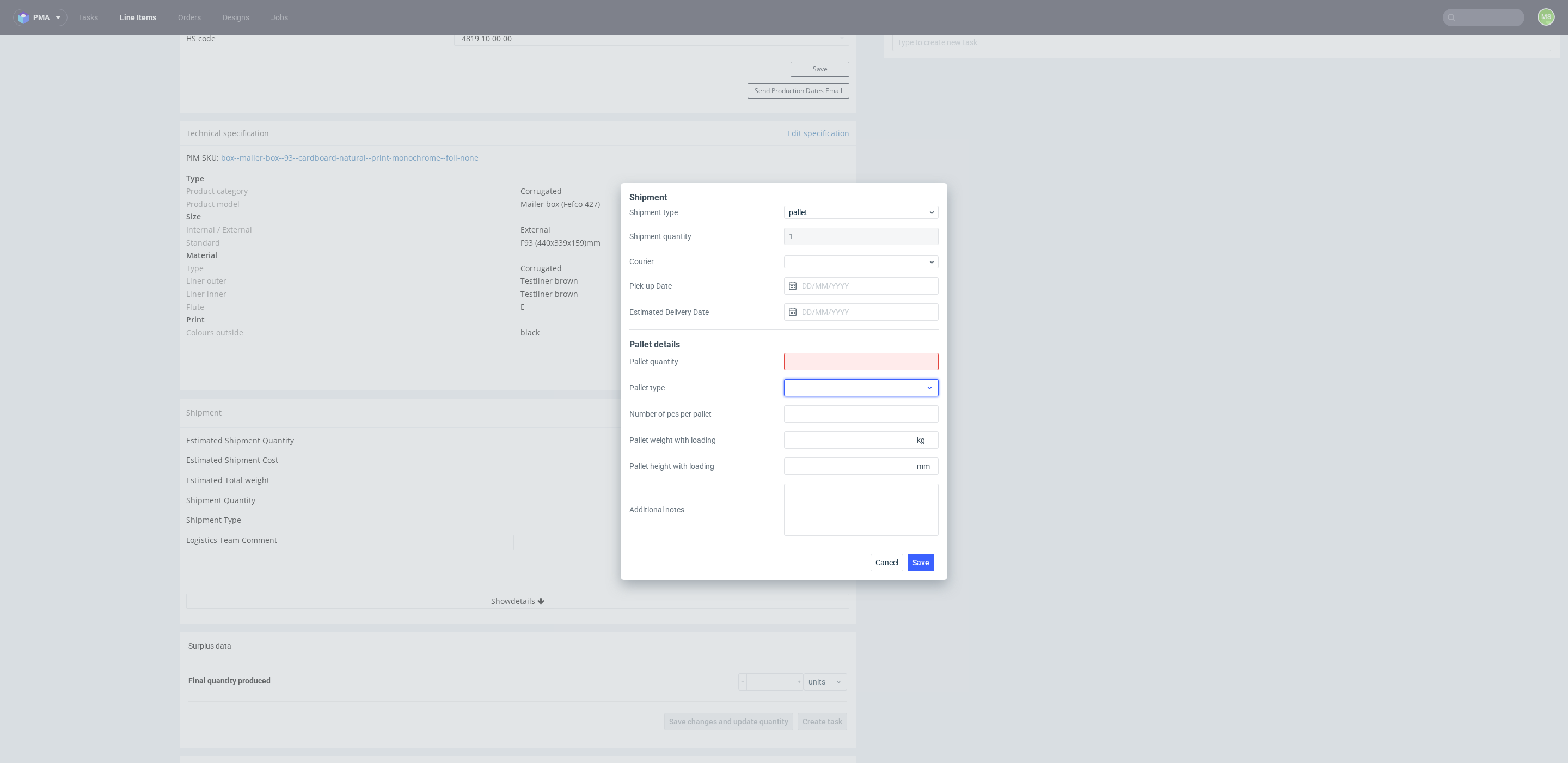
click at [830, 387] on div at bounding box center [861, 387] width 155 height 17
click at [843, 414] on div "EPAL1, 1200 x 800mm" at bounding box center [861, 412] width 146 height 20
drag, startPoint x: 853, startPoint y: 363, endPoint x: 855, endPoint y: 376, distance: 13.2
click at [854, 364] on input "Shipment type" at bounding box center [861, 361] width 155 height 17
type input "1"
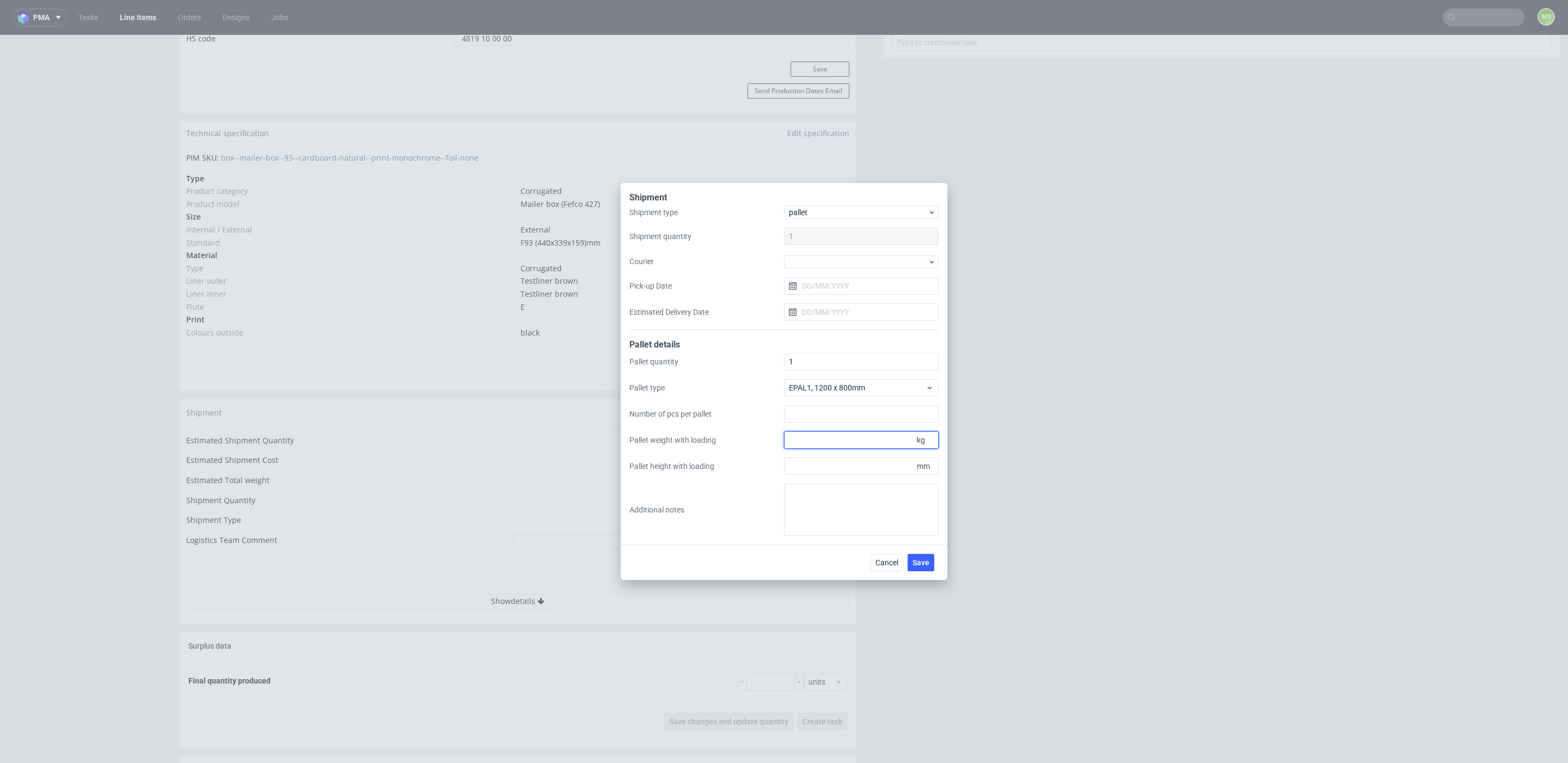
click at [857, 436] on input "Pallet weight with loading" at bounding box center [861, 439] width 155 height 17
type input "90"
click at [842, 465] on input "Pallet height with loading" at bounding box center [861, 465] width 155 height 17
type input "700"
drag, startPoint x: 837, startPoint y: 459, endPoint x: 897, endPoint y: 552, distance: 110.7
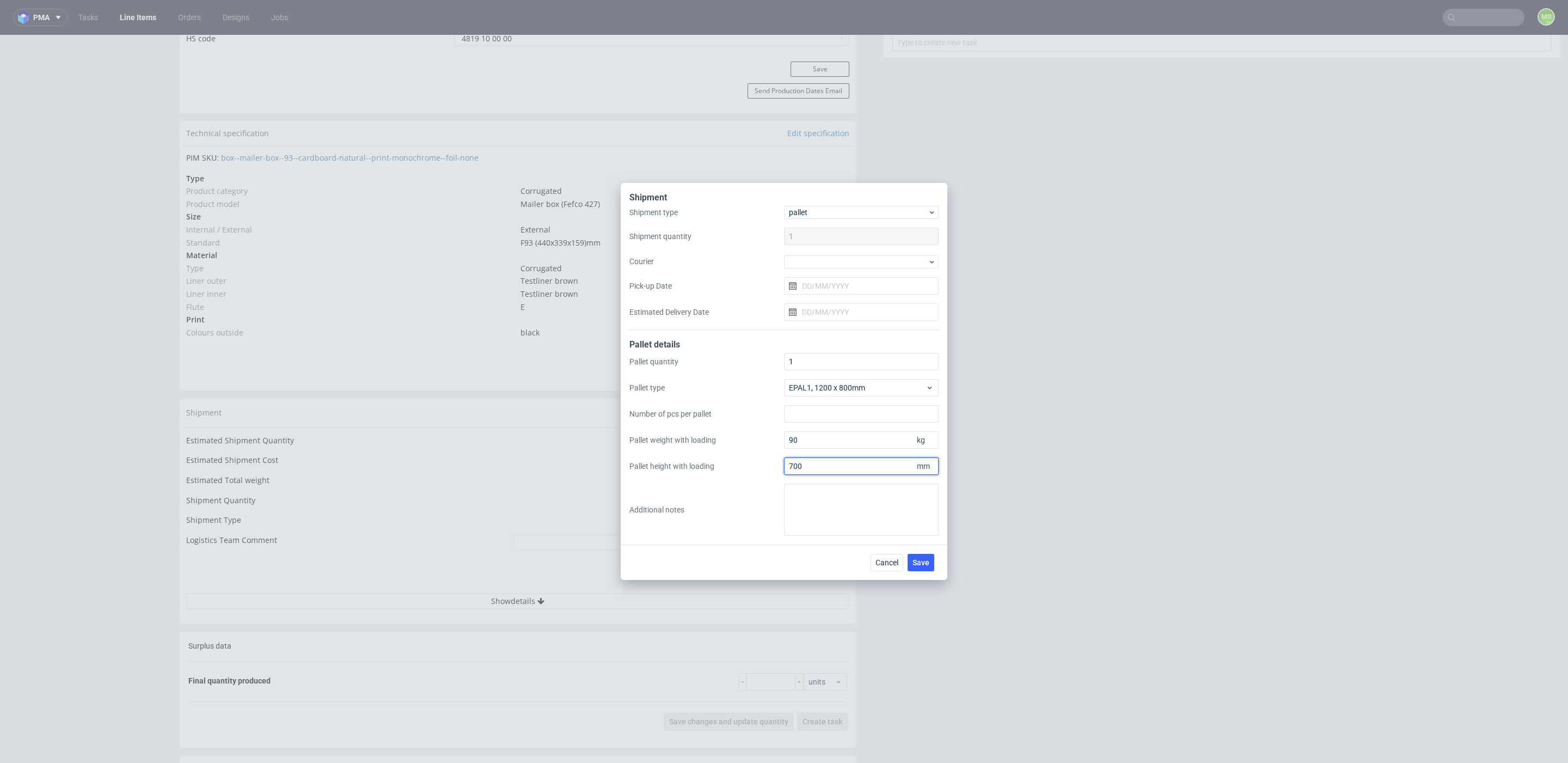
click at [847, 474] on div "Pallet quantity 1 Pallet type EPAL1, 1200 x 800mm Number of pcs per pallet Pall…" at bounding box center [784, 444] width 309 height 183
click at [925, 563] on span "Save" at bounding box center [921, 563] width 17 height 8
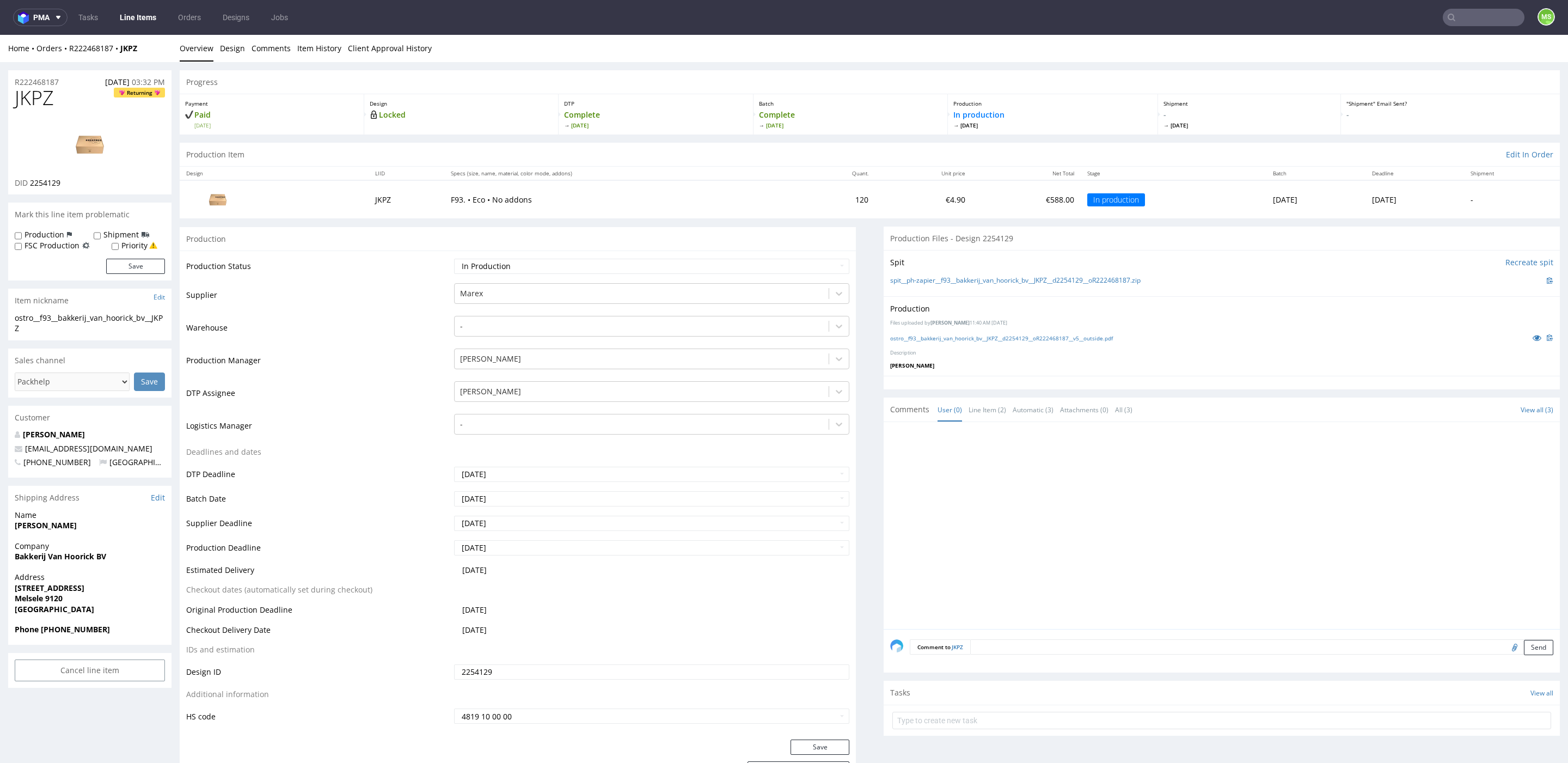
click at [602, 257] on td "Waiting for Artwork Waiting for Diecut Waiting for Mockup Waiting for DTP Waiti…" at bounding box center [649, 269] width 398 height 25
click at [602, 260] on select "Waiting for Artwork Waiting for Diecut Waiting for Mockup Waiting for DTP Waiti…" at bounding box center [651, 265] width 395 height 15
select select "production_complete"
click at [454, 258] on select "Waiting for Artwork Waiting for Diecut Waiting for Mockup Waiting for DTP Waiti…" at bounding box center [651, 265] width 395 height 15
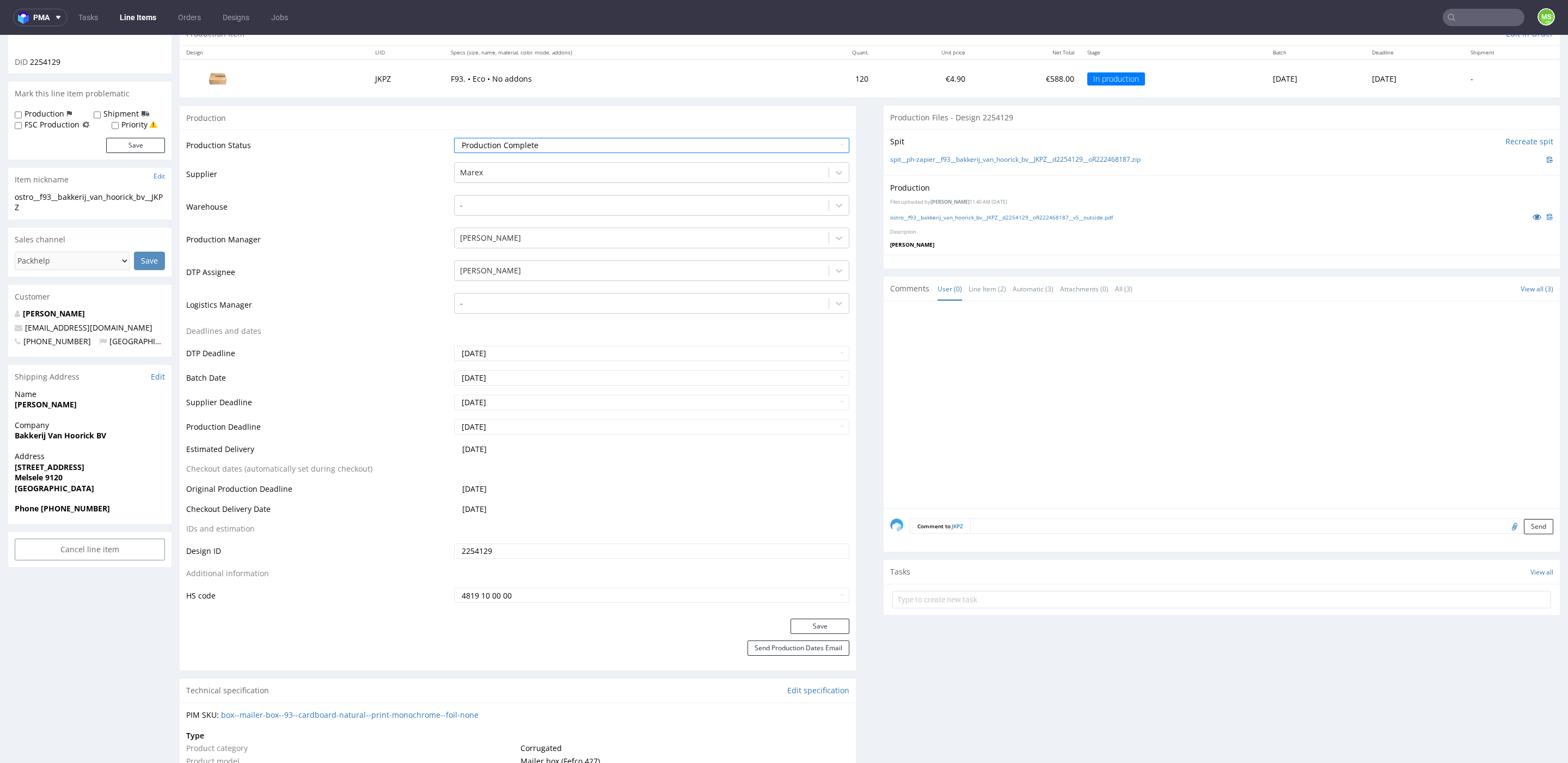
scroll to position [145, 0]
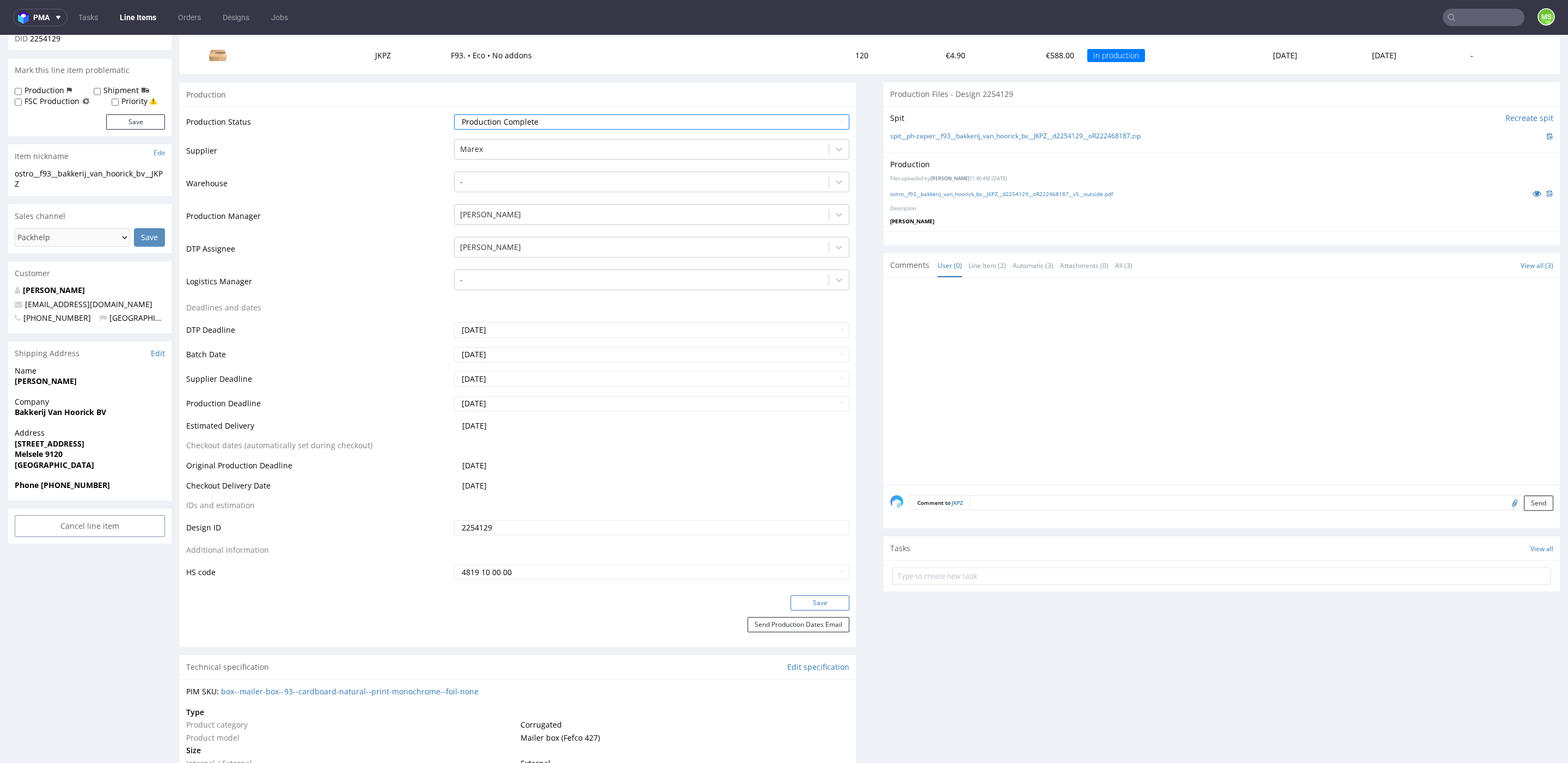
click at [817, 596] on button "Save" at bounding box center [820, 602] width 59 height 15
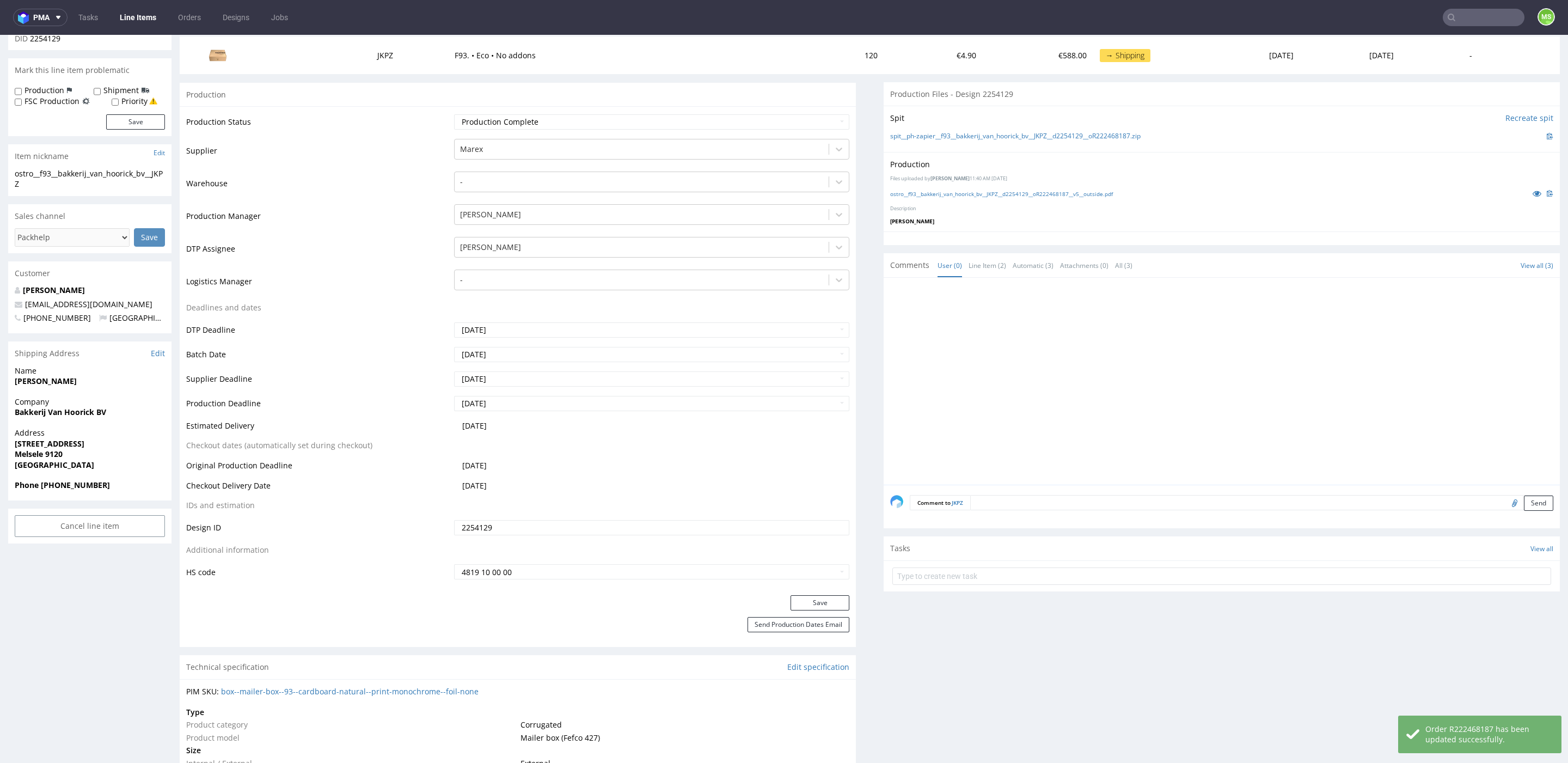
scroll to position [0, 0]
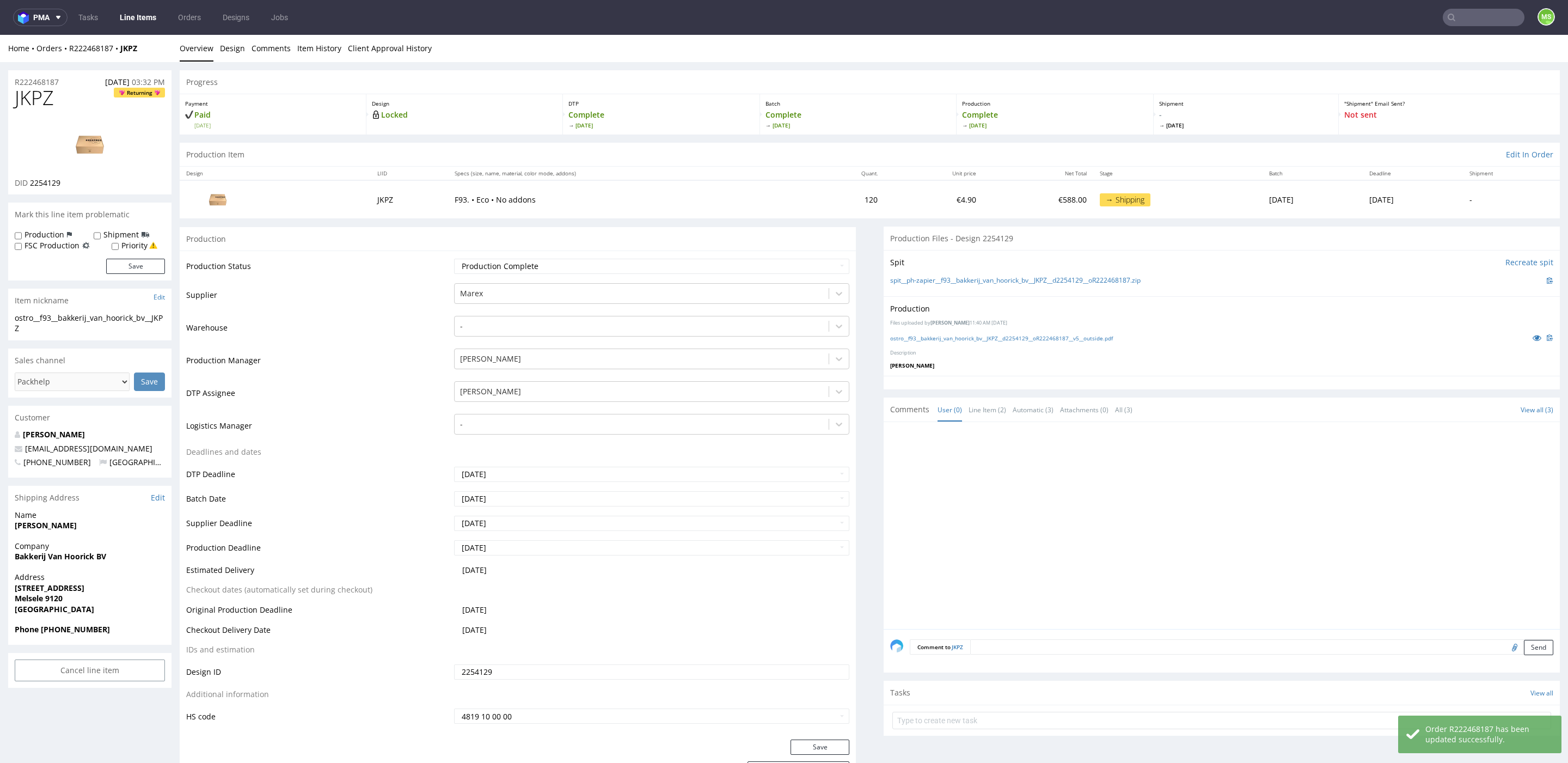
click at [133, 19] on link "Line Items" at bounding box center [139, 17] width 50 height 17
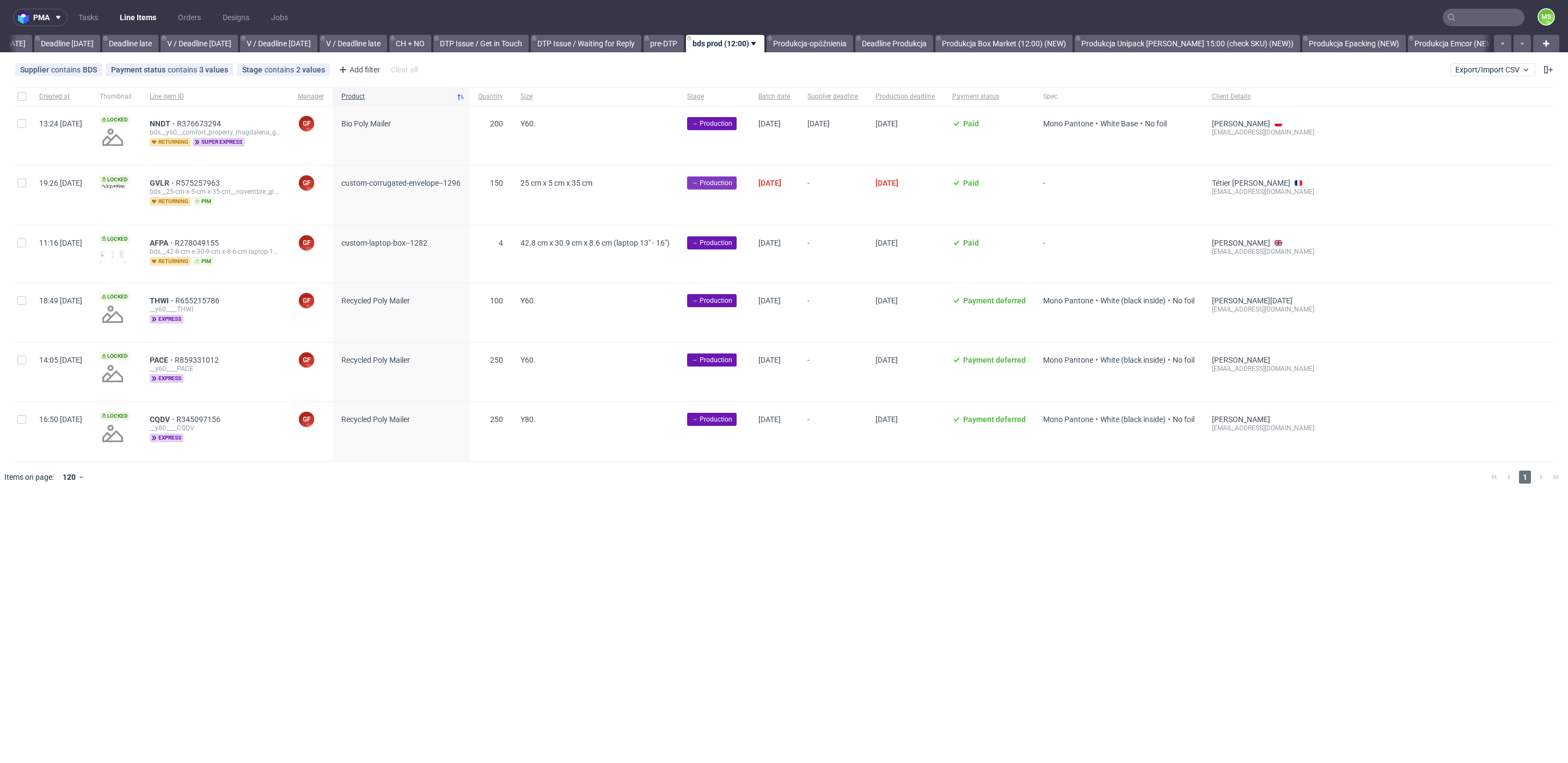
scroll to position [0, 1193]
